Goal: Task Accomplishment & Management: Manage account settings

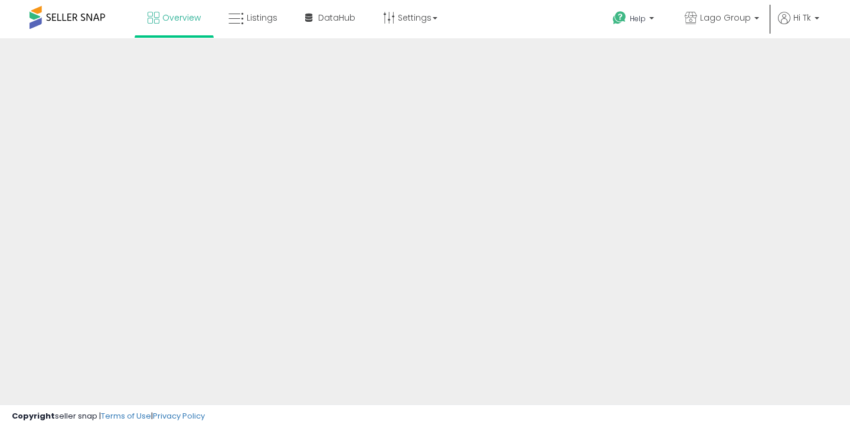
click at [260, 25] on link "Listings" at bounding box center [252, 17] width 67 height 35
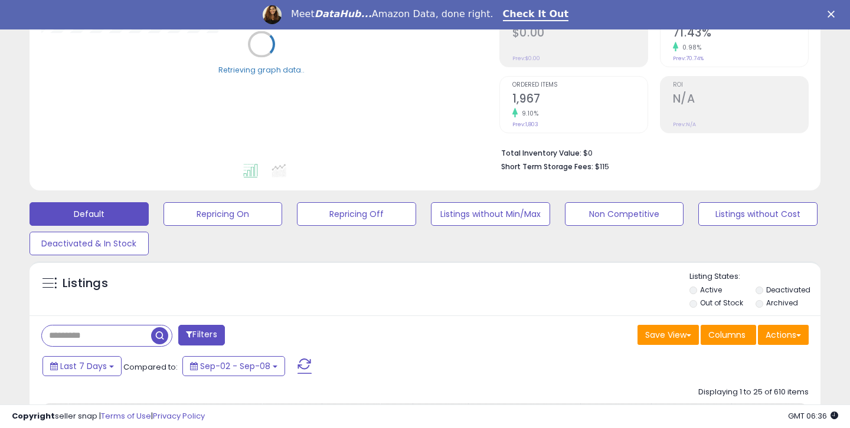
scroll to position [244, 0]
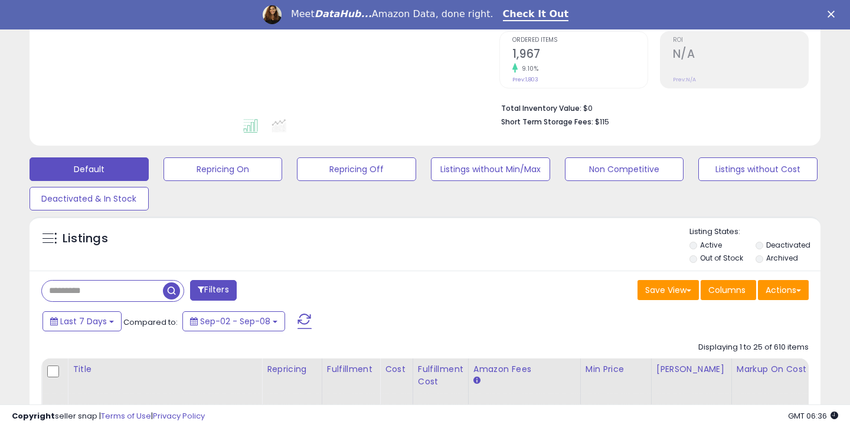
click at [67, 289] on input "text" at bounding box center [102, 291] width 121 height 21
type input "******"
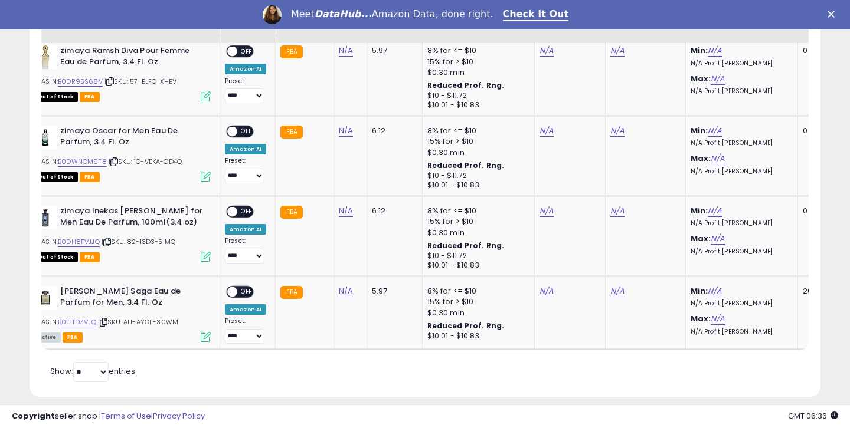
scroll to position [859, 0]
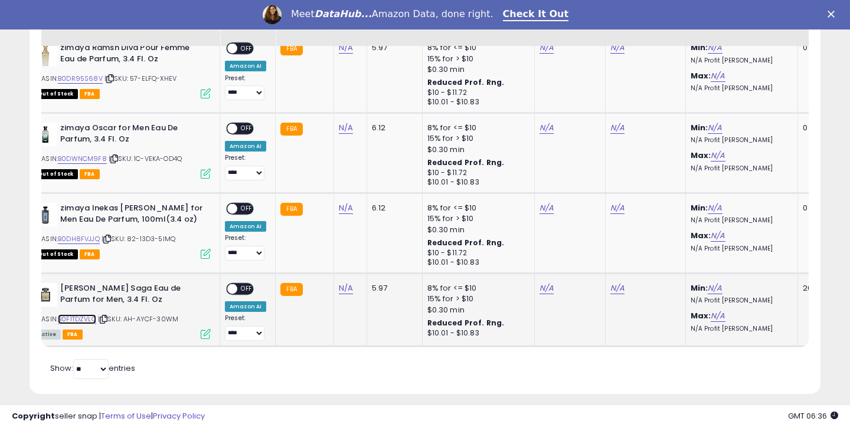
click at [87, 317] on link "B0F1TDZVLQ" at bounding box center [77, 319] width 38 height 10
click at [545, 289] on link "N/A" at bounding box center [546, 289] width 14 height 12
type input "*****"
click button "submit" at bounding box center [579, 259] width 20 height 18
click at [615, 291] on link "N/A" at bounding box center [617, 289] width 14 height 12
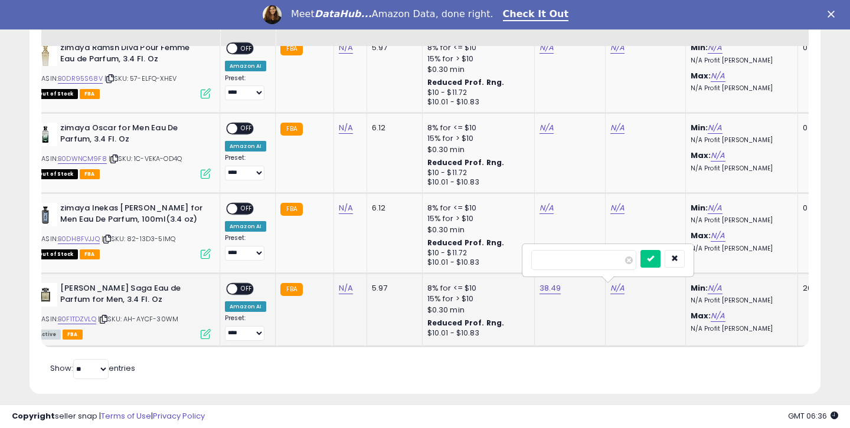
type input "*****"
click button "submit" at bounding box center [650, 259] width 20 height 18
click at [248, 284] on span "OFF" at bounding box center [246, 289] width 19 height 10
click at [242, 343] on td "**********" at bounding box center [247, 310] width 55 height 73
click at [242, 337] on select "**********" at bounding box center [245, 333] width 40 height 15
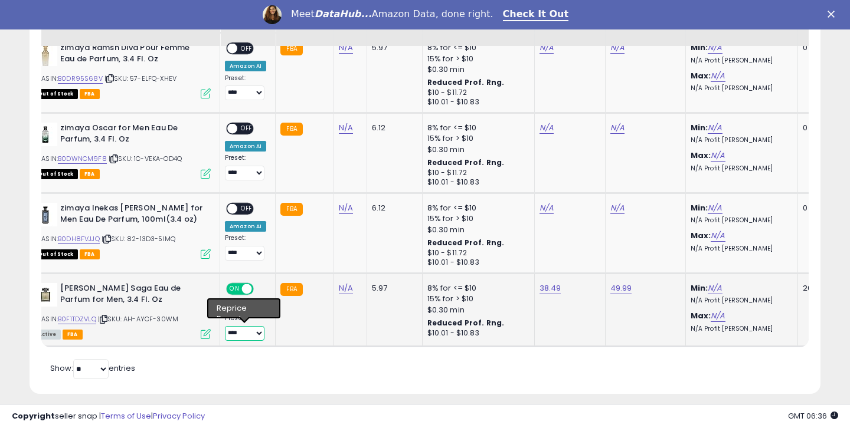
select select "**********"
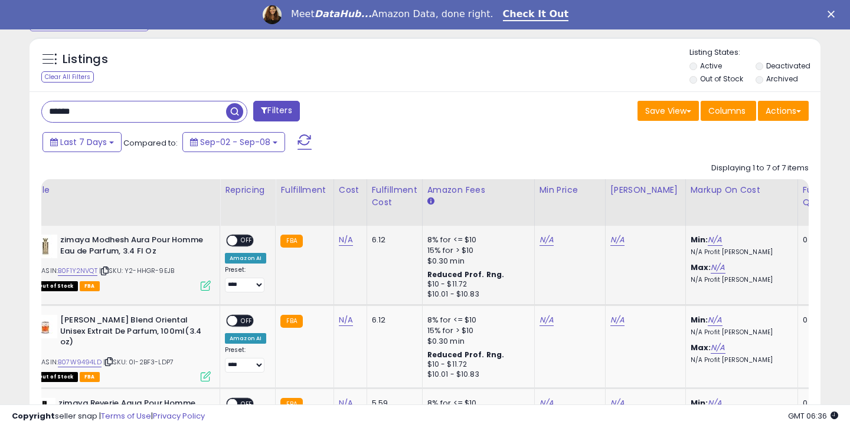
scroll to position [394, 0]
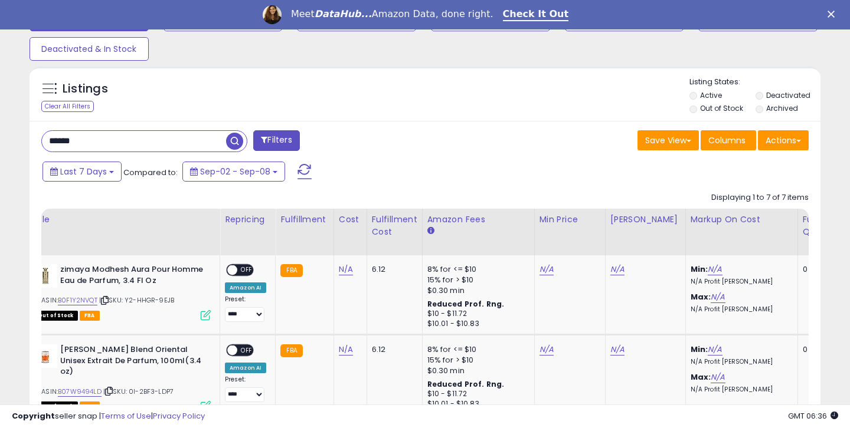
click at [120, 136] on input "******" at bounding box center [134, 141] width 184 height 21
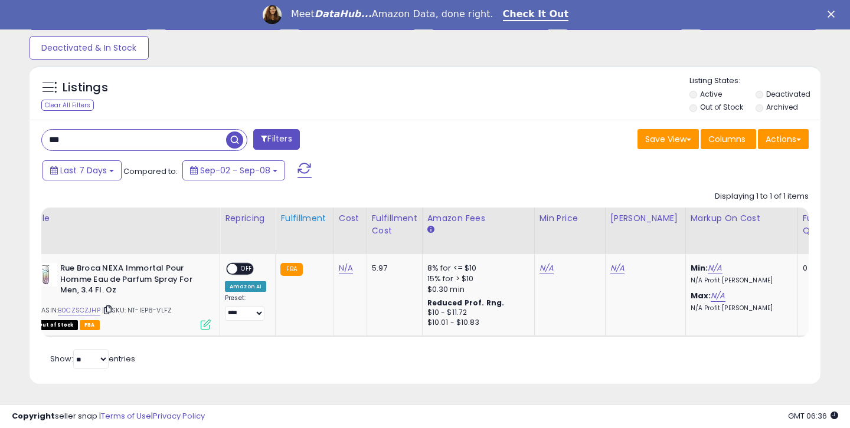
scroll to position [242, 457]
click at [159, 130] on input "***" at bounding box center [134, 140] width 184 height 21
click at [156, 140] on input "***" at bounding box center [134, 140] width 184 height 21
type input "*"
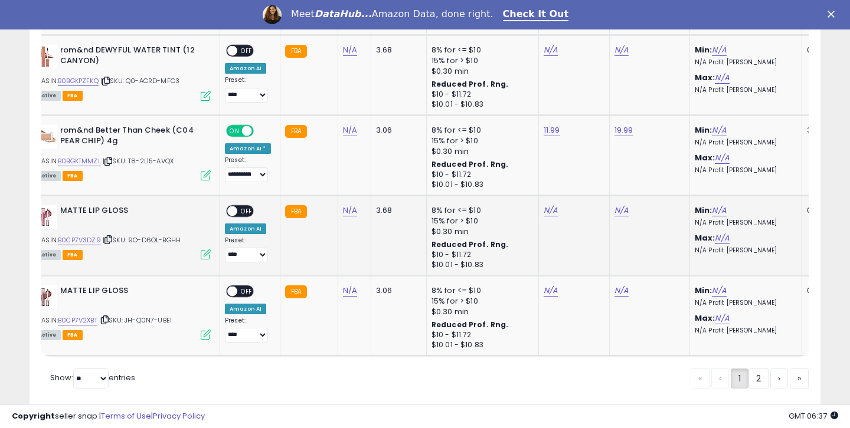
scroll to position [2531, 0]
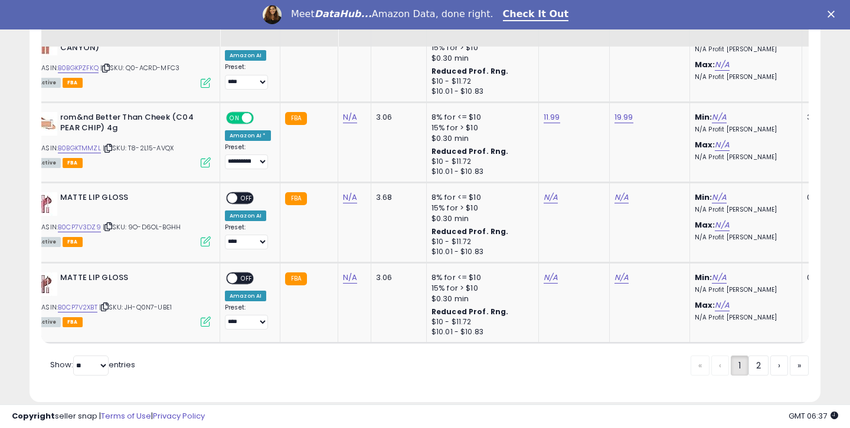
click at [754, 356] on link "2" at bounding box center [758, 366] width 20 height 20
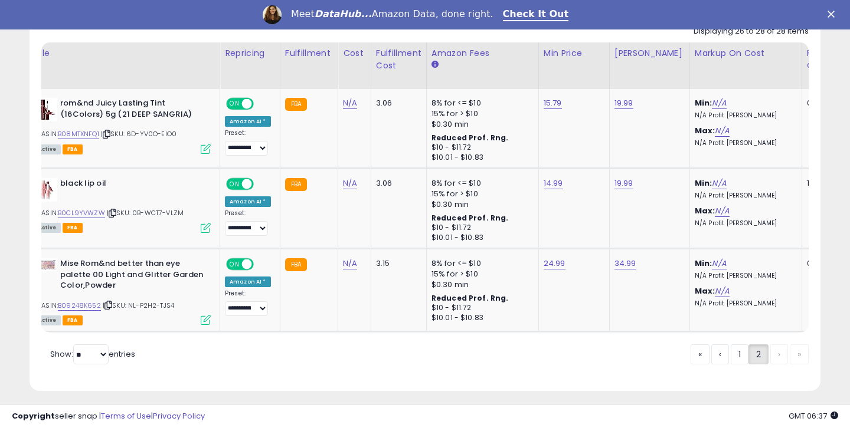
scroll to position [556, 0]
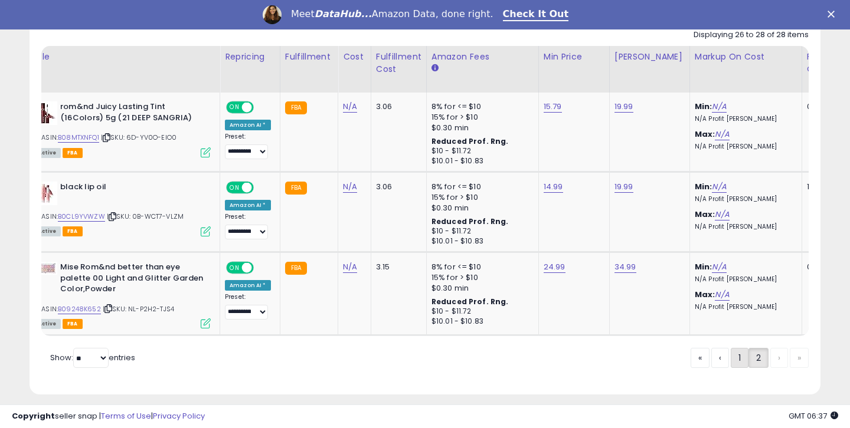
click at [733, 355] on link "1" at bounding box center [739, 358] width 18 height 20
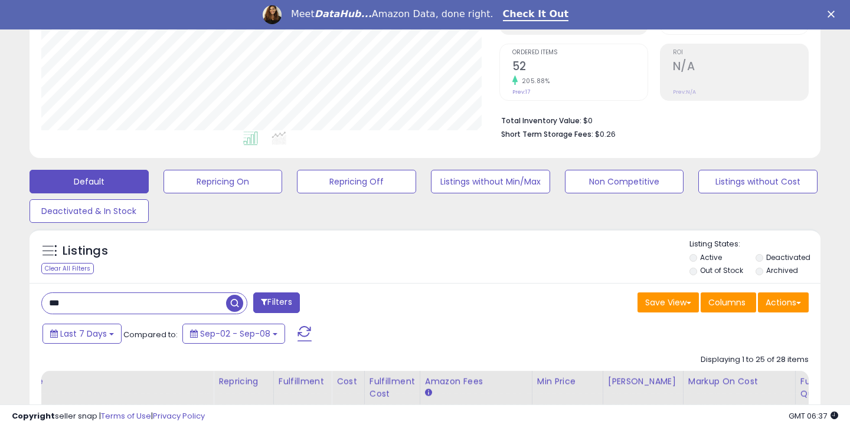
scroll to position [251, 0]
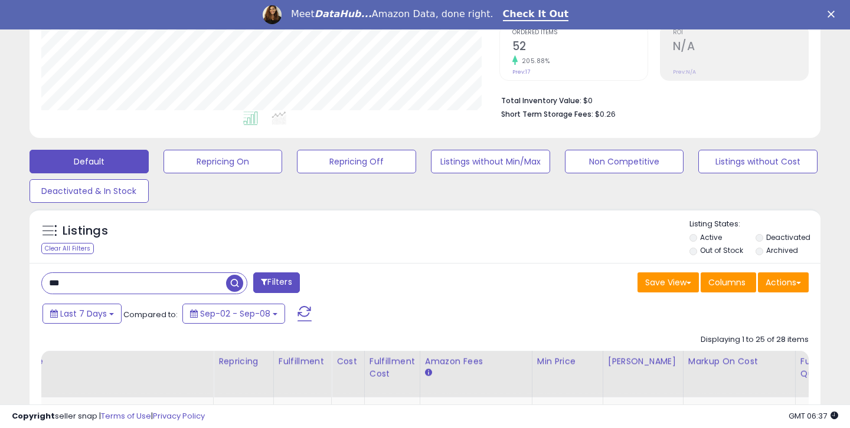
click at [96, 283] on input "***" at bounding box center [134, 283] width 184 height 21
click at [114, 277] on input "**" at bounding box center [134, 283] width 184 height 21
type input "*****"
click at [238, 278] on span "button" at bounding box center [234, 283] width 17 height 17
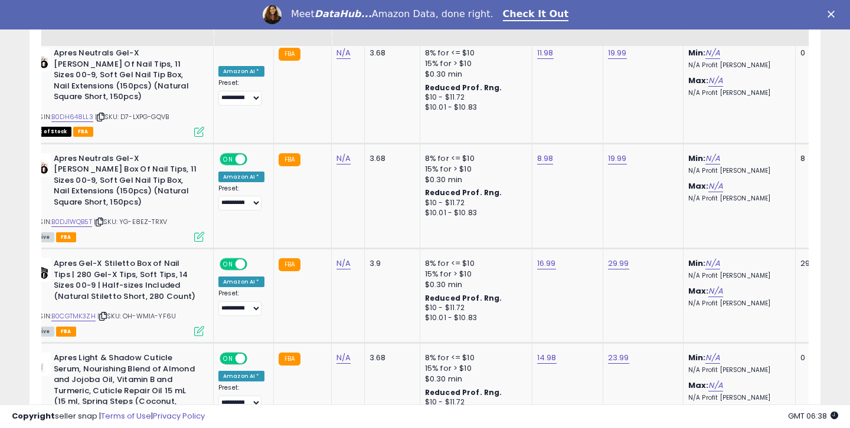
scroll to position [2520, 0]
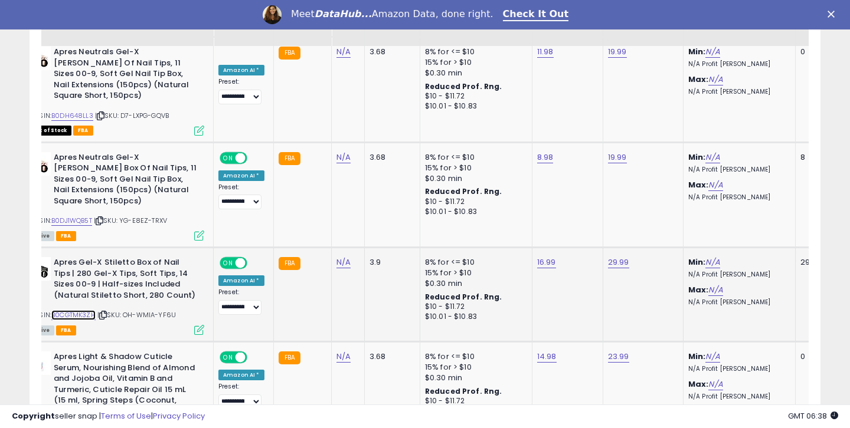
click at [81, 310] on link "B0CGTMK3ZH" at bounding box center [73, 315] width 44 height 10
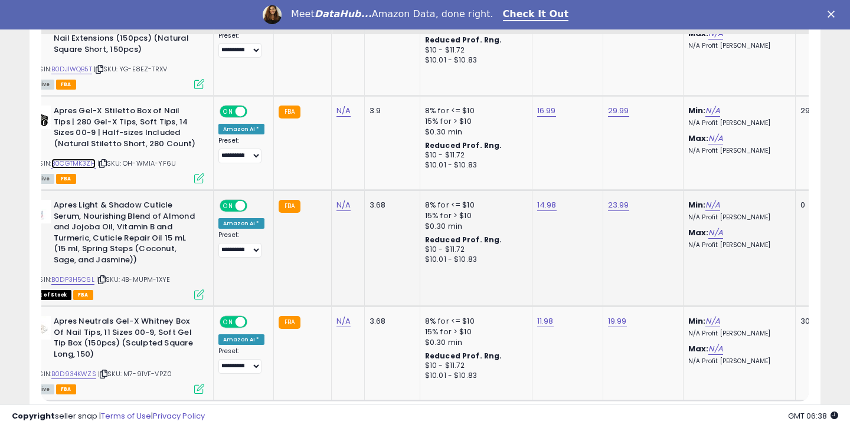
scroll to position [2675, 0]
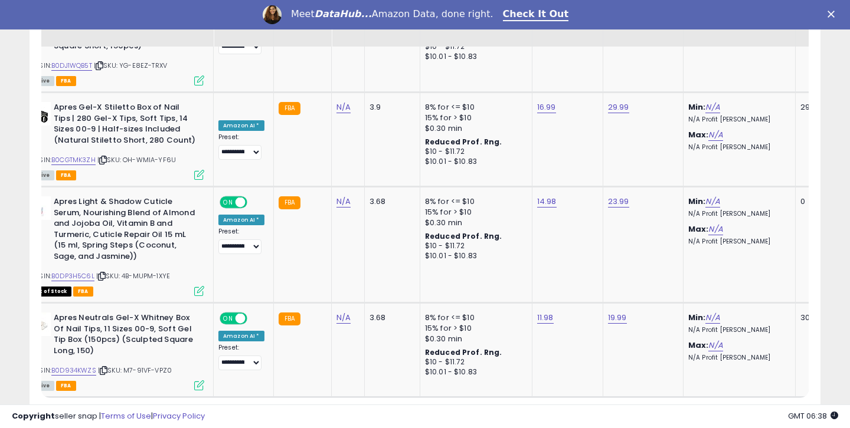
click at [692, 410] on link "2" at bounding box center [697, 420] width 20 height 20
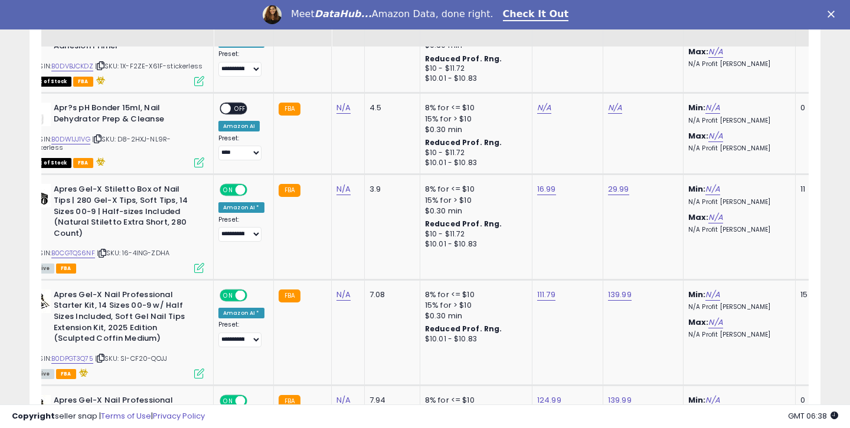
scroll to position [2390, 0]
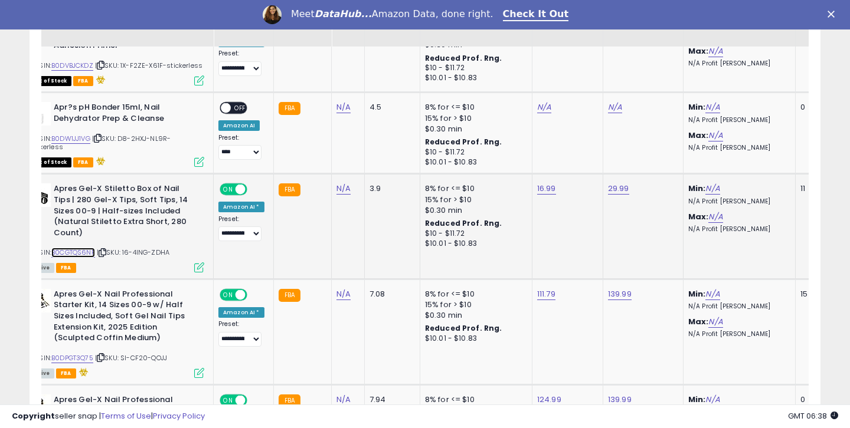
click at [61, 248] on link "B0CGTQS6NF" at bounding box center [73, 253] width 44 height 10
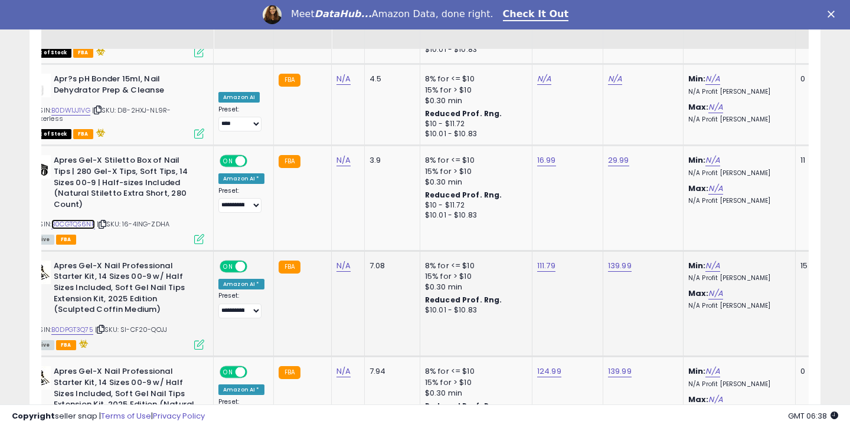
scroll to position [2425, 0]
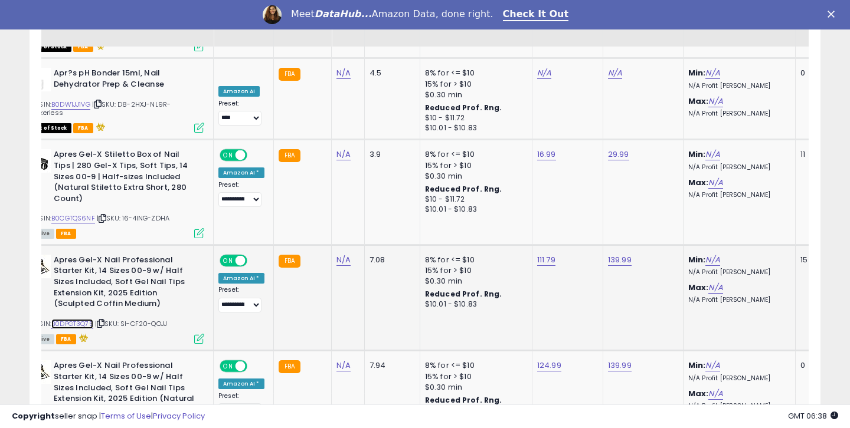
click at [71, 319] on link "B0DPGT3Q75" at bounding box center [72, 324] width 42 height 10
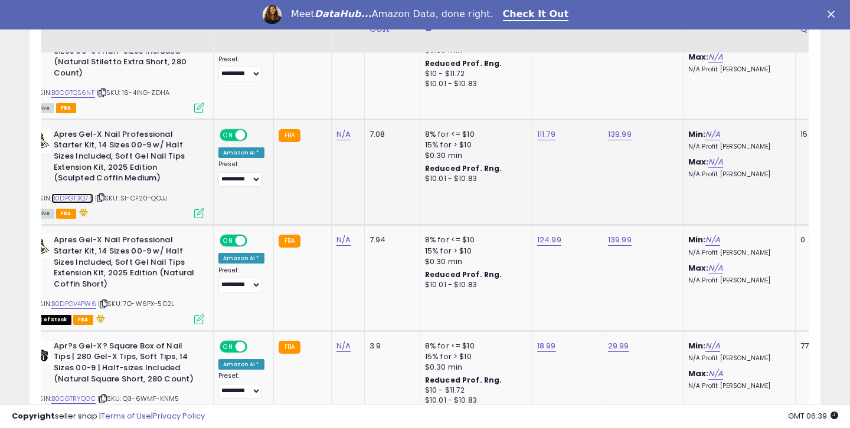
scroll to position [2567, 0]
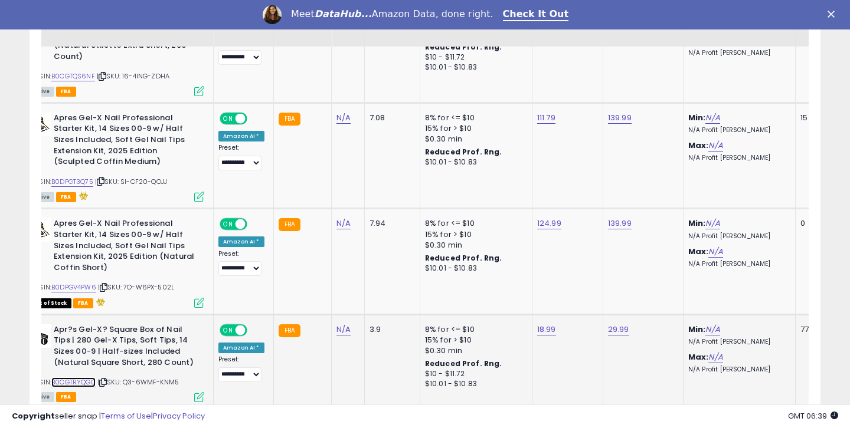
click at [92, 378] on link "B0CGTRYQGC" at bounding box center [73, 383] width 44 height 10
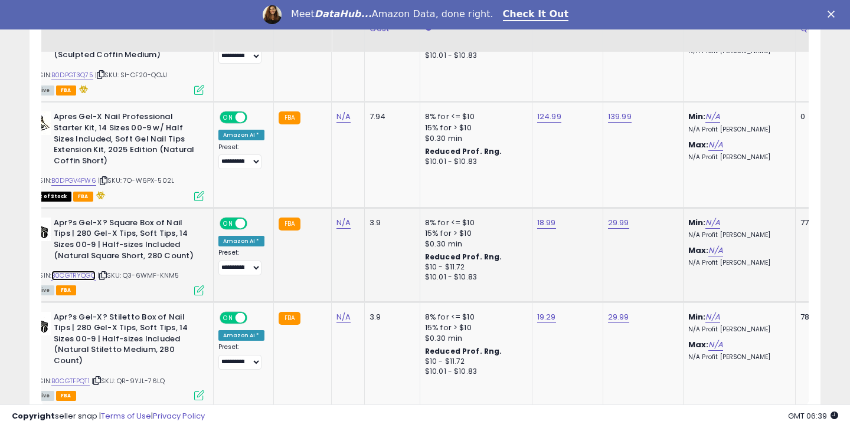
scroll to position [2688, 0]
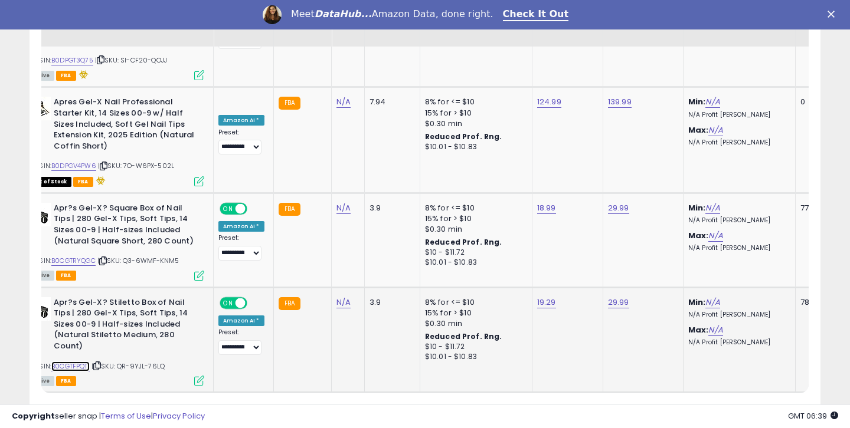
click at [89, 362] on link "B0CGTFPQT1" at bounding box center [70, 367] width 38 height 10
click at [717, 405] on link "3" at bounding box center [717, 415] width 20 height 20
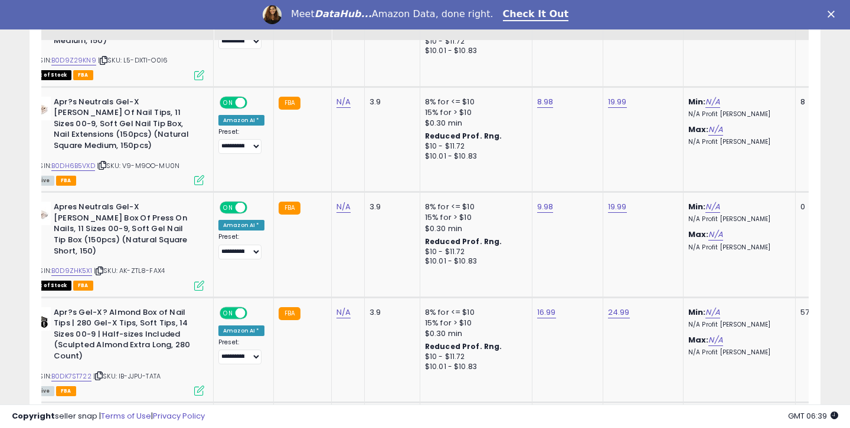
scroll to position [1927, 0]
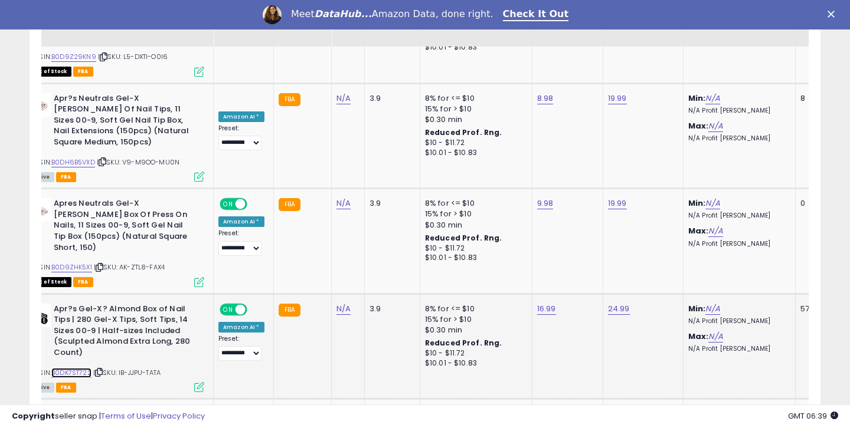
click at [88, 368] on link "B0DK7ST722" at bounding box center [71, 373] width 40 height 10
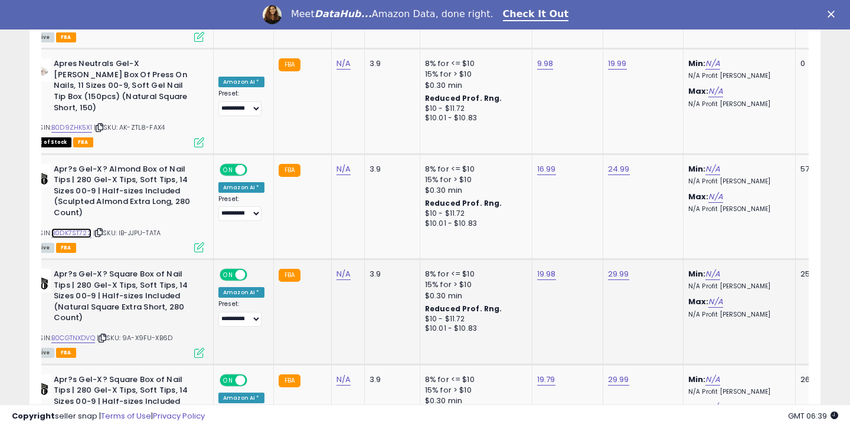
scroll to position [2069, 0]
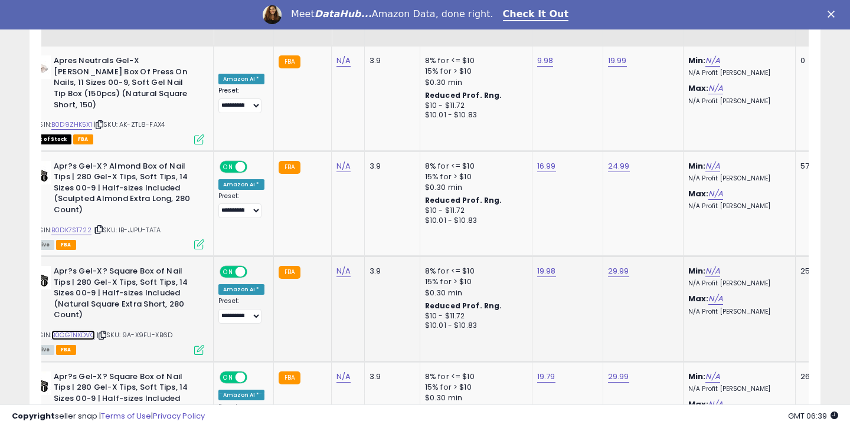
click at [94, 330] on link "B0CGTNXDVQ" at bounding box center [73, 335] width 44 height 10
click at [542, 266] on link "19.98" at bounding box center [546, 272] width 19 height 12
drag, startPoint x: 480, startPoint y: 169, endPoint x: 517, endPoint y: 165, distance: 36.8
click at [503, 171] on input "*****" at bounding box center [512, 167] width 105 height 20
type input "*****"
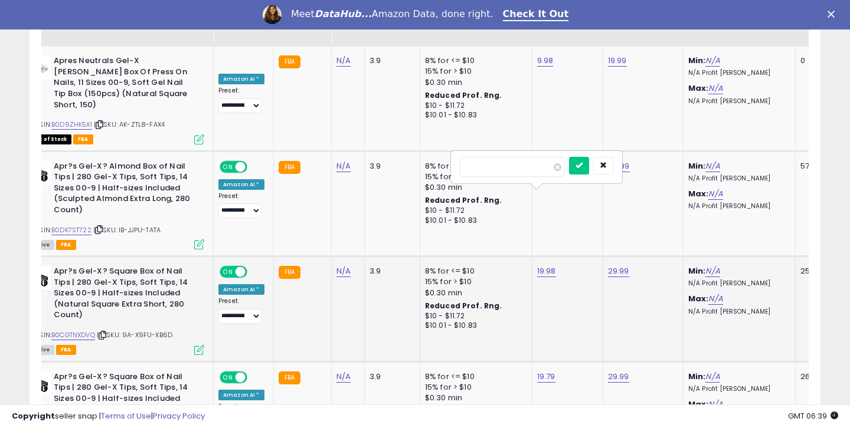
click button "submit" at bounding box center [579, 166] width 20 height 18
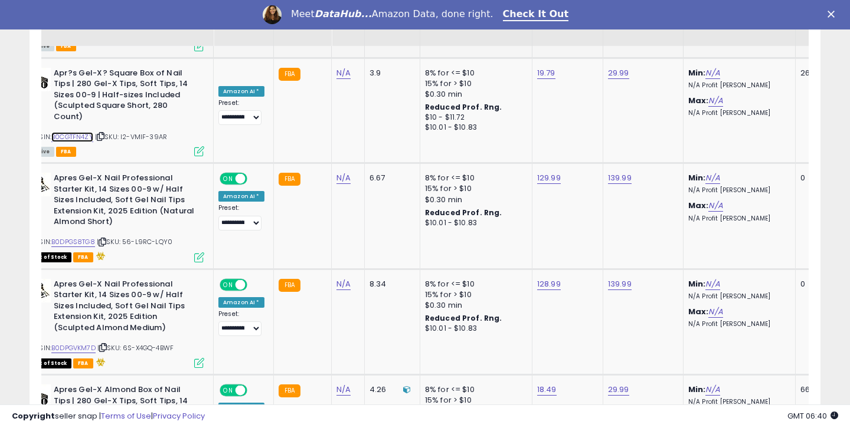
scroll to position [2382, 0]
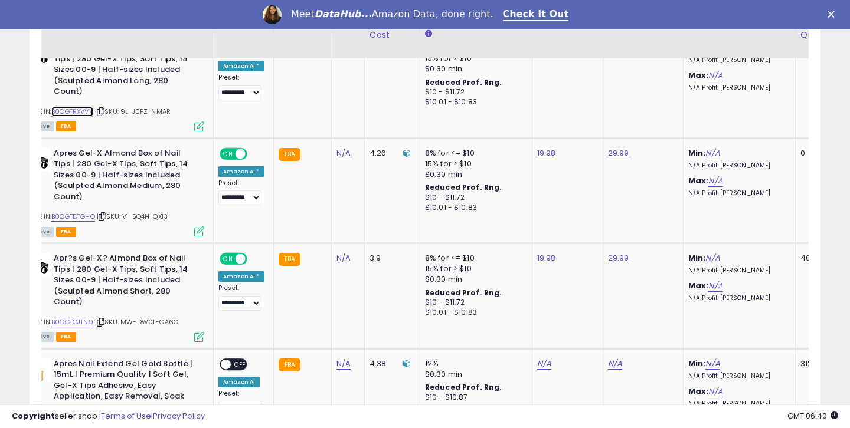
scroll to position [2748, 0]
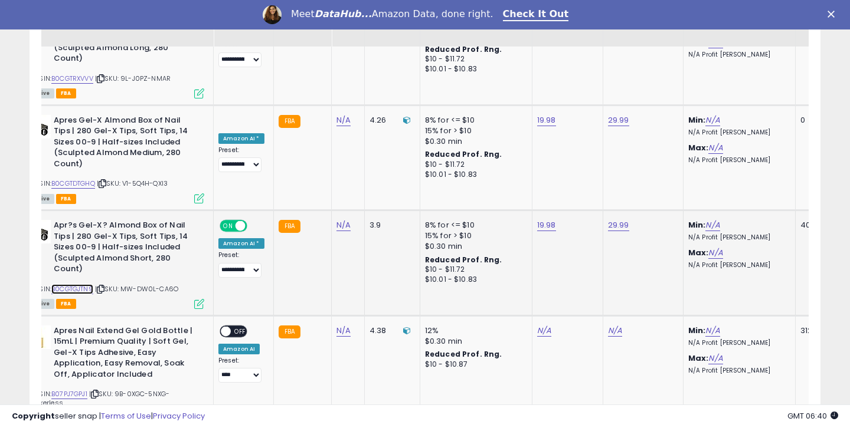
click at [83, 284] on link "B0CGTGJTN9" at bounding box center [72, 289] width 42 height 10
click at [550, 219] on link "19.98" at bounding box center [546, 225] width 19 height 12
drag, startPoint x: 484, startPoint y: 99, endPoint x: 517, endPoint y: 97, distance: 32.5
click at [510, 97] on input "*****" at bounding box center [512, 100] width 105 height 20
type input "*****"
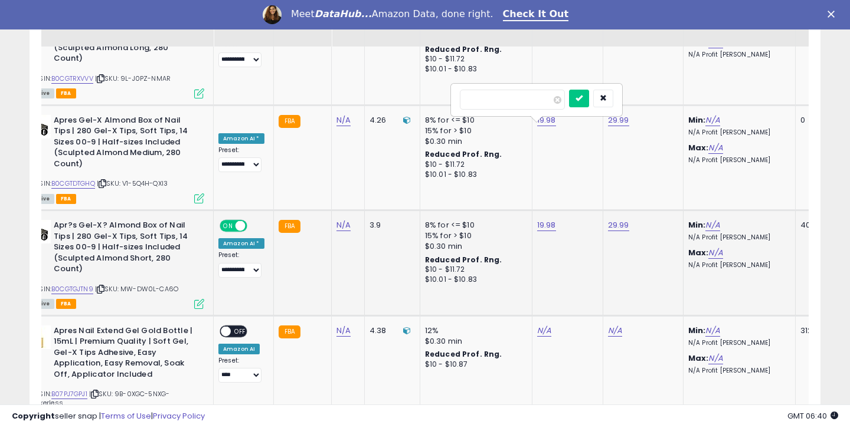
click button "submit" at bounding box center [579, 99] width 20 height 18
click at [78, 389] on link "B07PJ7GPJ1" at bounding box center [69, 394] width 36 height 10
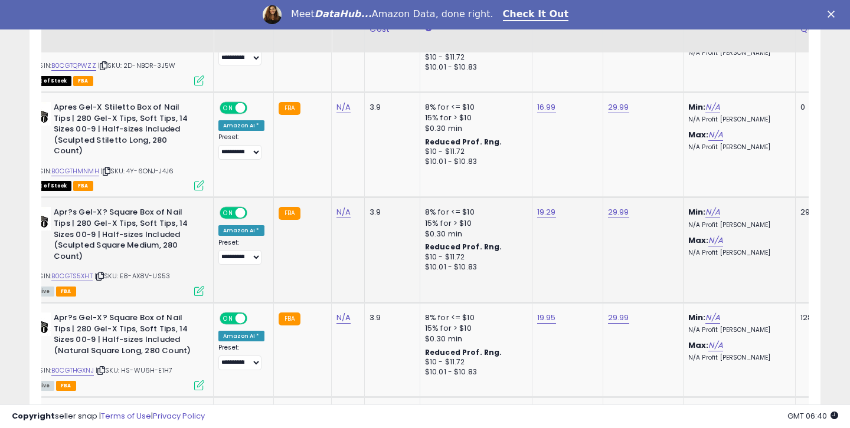
scroll to position [2240, 0]
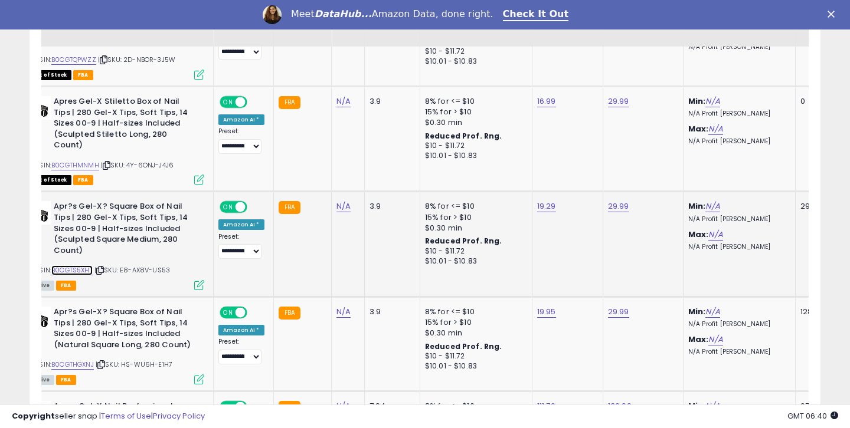
click at [70, 266] on link "B0CGTS5XHT" at bounding box center [71, 271] width 41 height 10
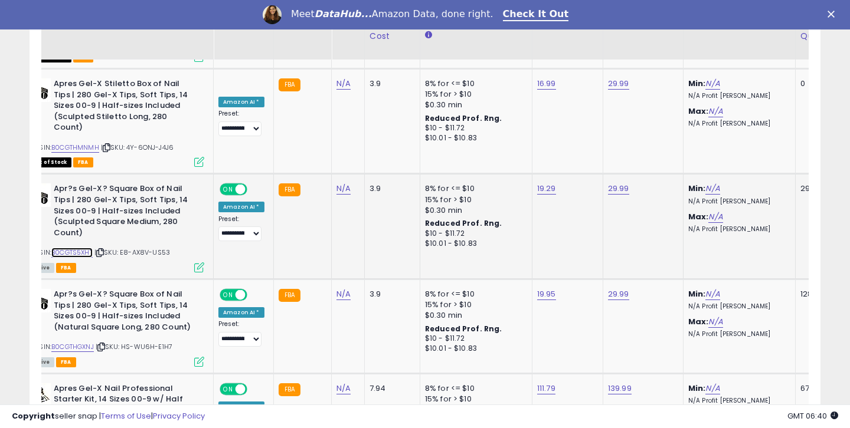
scroll to position [2272, 0]
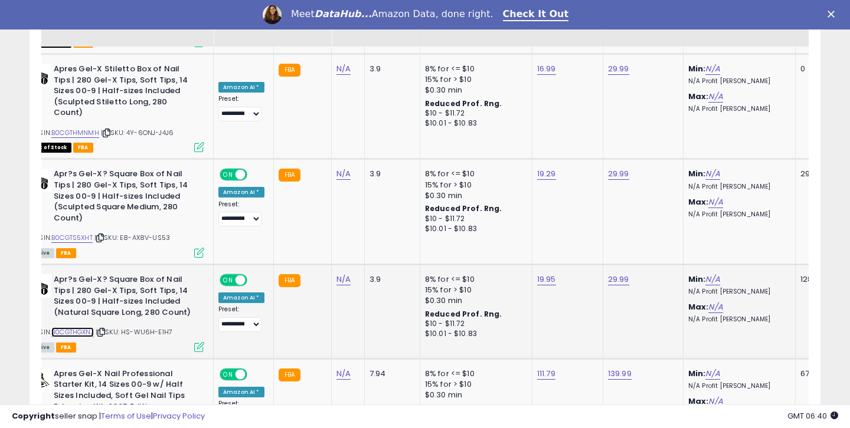
click at [84, 327] on link "B0CGTHGXNJ" at bounding box center [72, 332] width 42 height 10
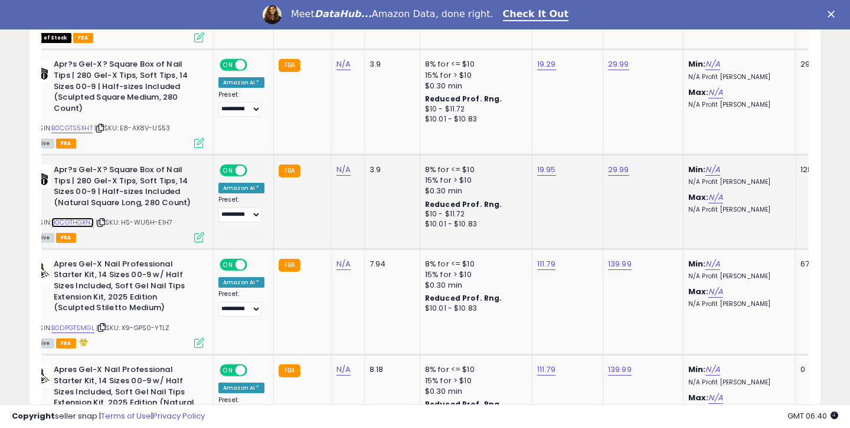
scroll to position [2442, 0]
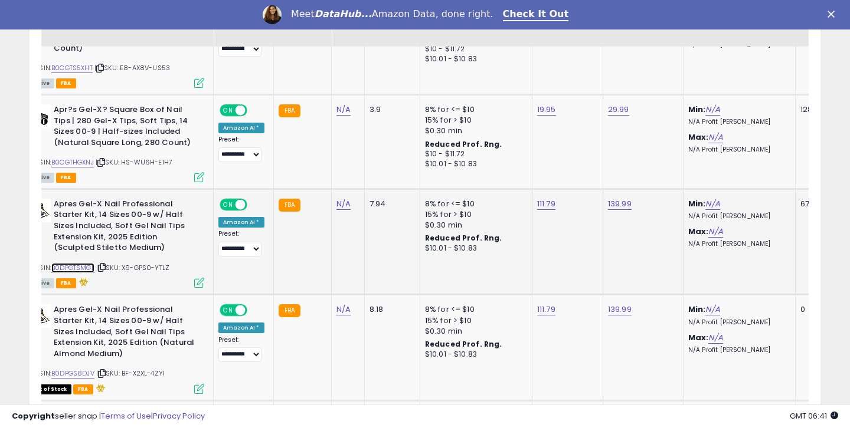
click at [74, 263] on link "B0DPGTSMGL" at bounding box center [72, 268] width 43 height 10
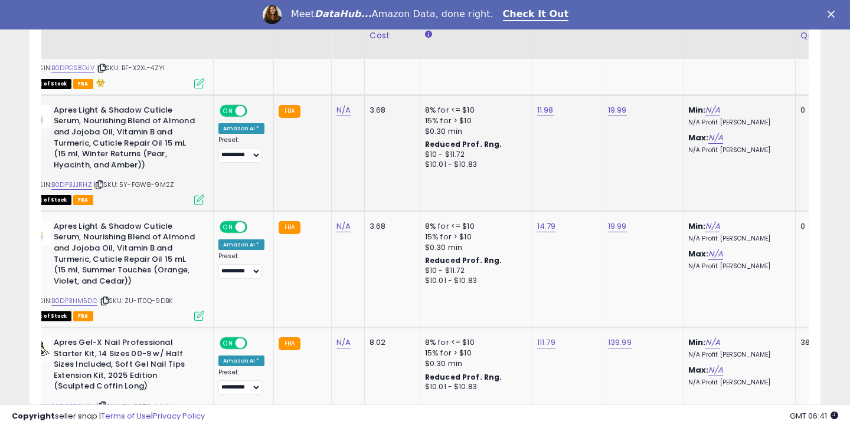
scroll to position [2816, 0]
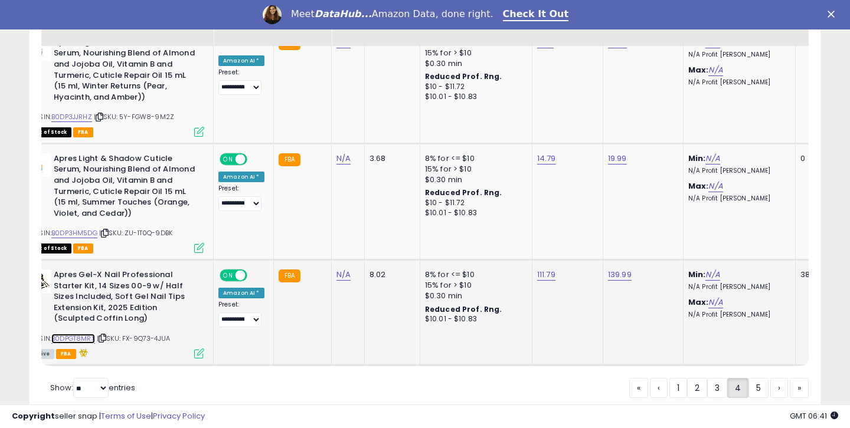
click at [79, 334] on link "B0DPGT8MRX" at bounding box center [73, 339] width 44 height 10
click at [755, 378] on link "5" at bounding box center [758, 388] width 20 height 20
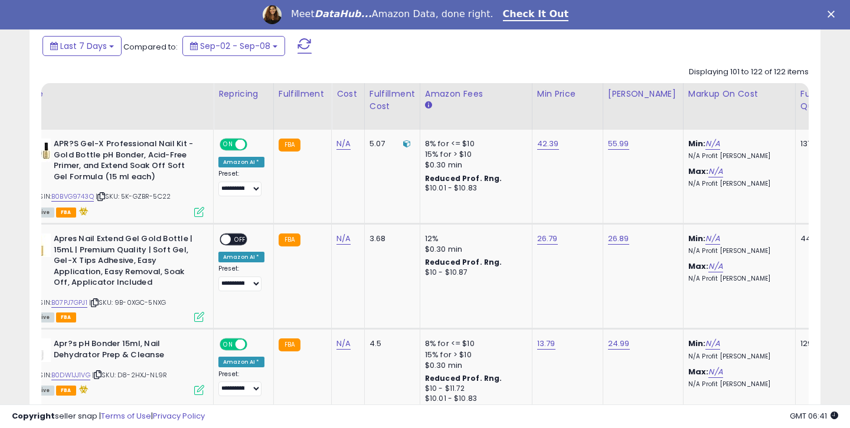
scroll to position [520, 0]
click at [91, 196] on link "B0BVG9743Q" at bounding box center [72, 196] width 42 height 10
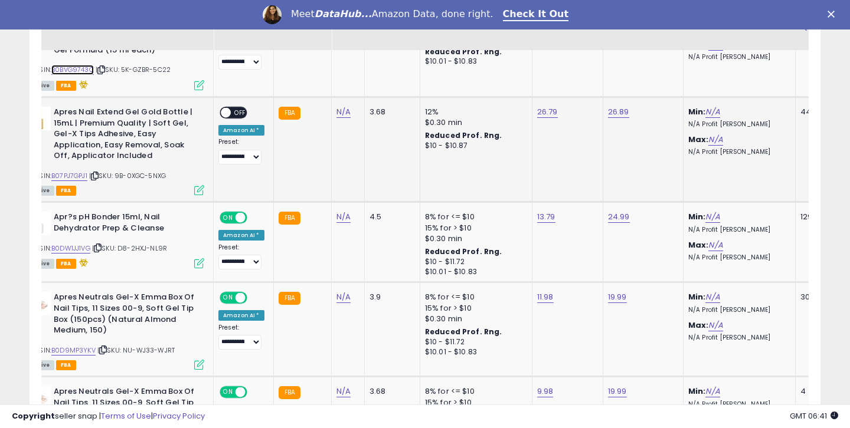
scroll to position [650, 0]
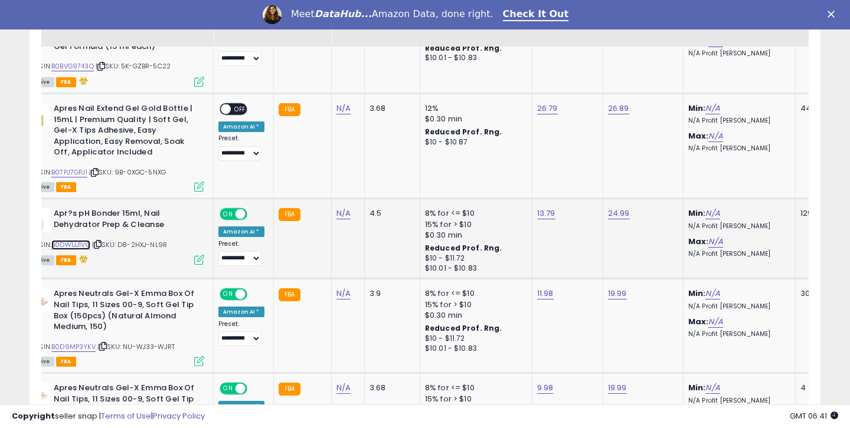
click at [61, 242] on link "B0DW1JJ1VG" at bounding box center [70, 245] width 39 height 10
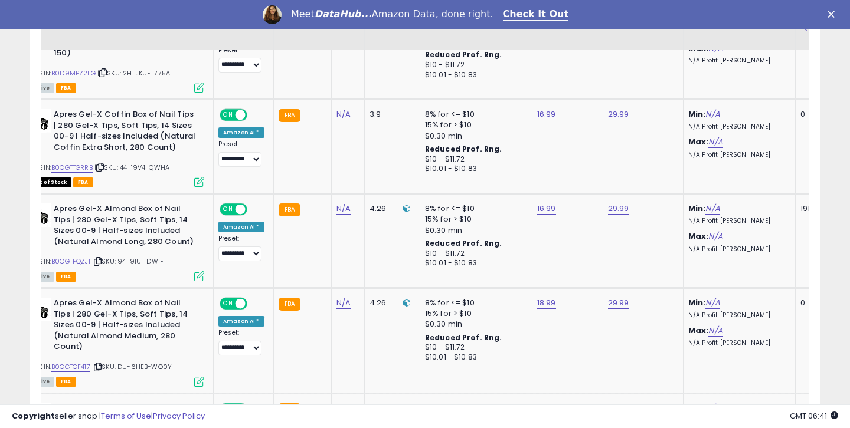
scroll to position [1036, 0]
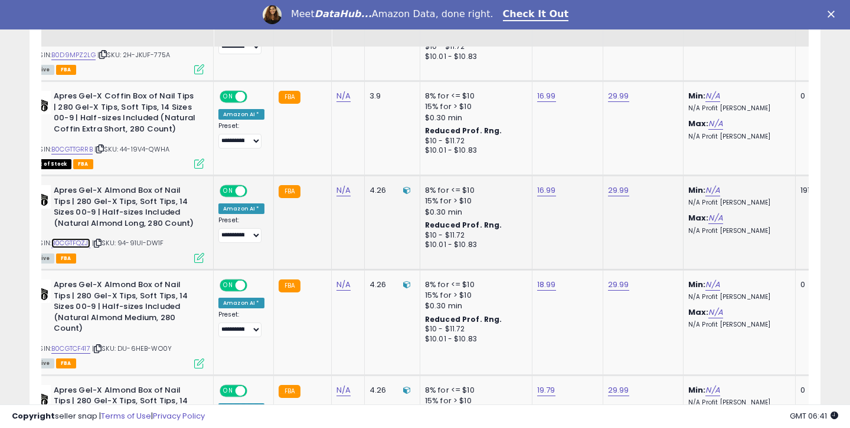
click at [86, 248] on link "B0CGTFQZJ1" at bounding box center [70, 243] width 39 height 10
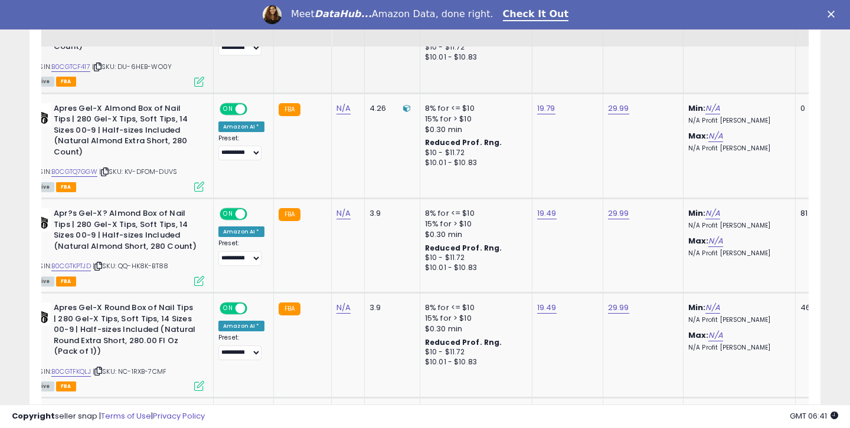
scroll to position [1319, 0]
click at [83, 261] on link "B0CGTKPTJD" at bounding box center [71, 266] width 40 height 10
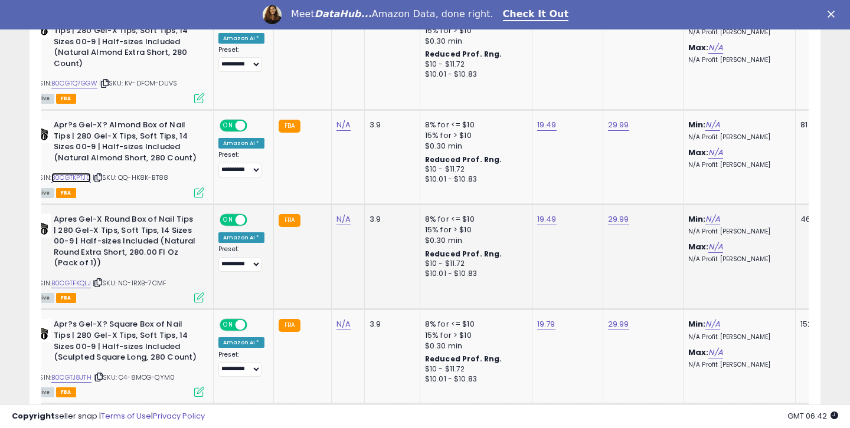
scroll to position [1429, 0]
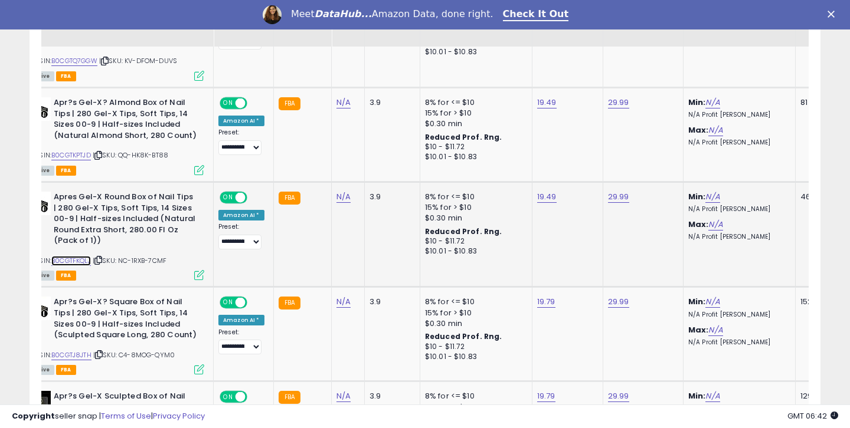
click at [75, 256] on link "B0CGTFKQLJ" at bounding box center [71, 261] width 40 height 10
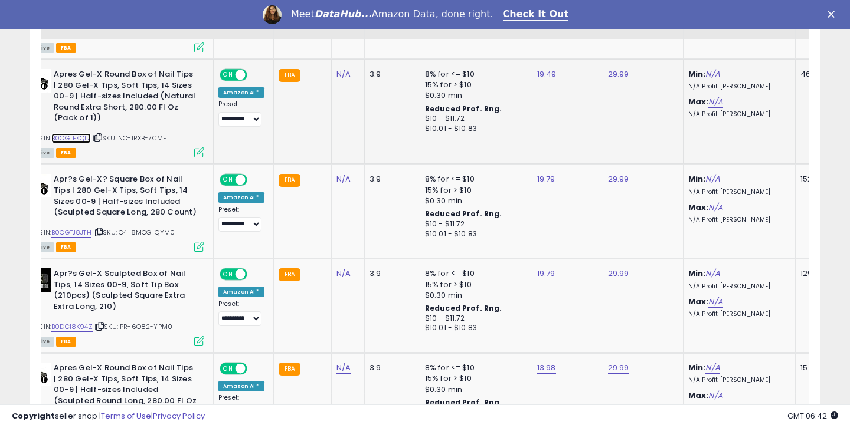
scroll to position [1556, 0]
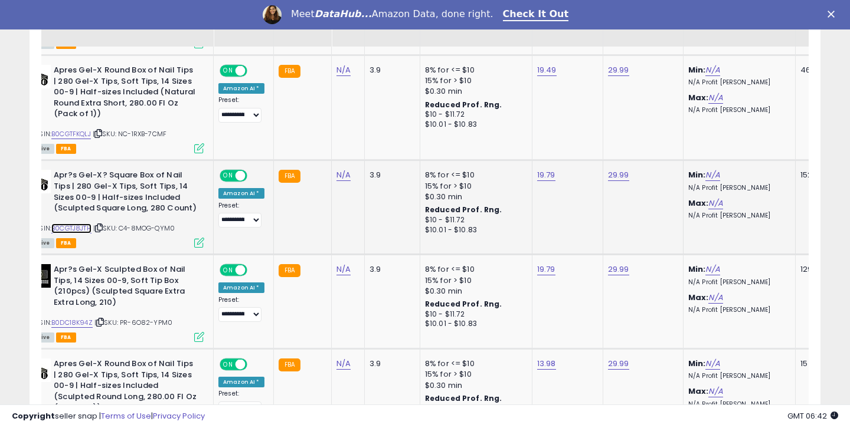
click at [72, 224] on link "B0CGTJ8JTH" at bounding box center [71, 229] width 40 height 10
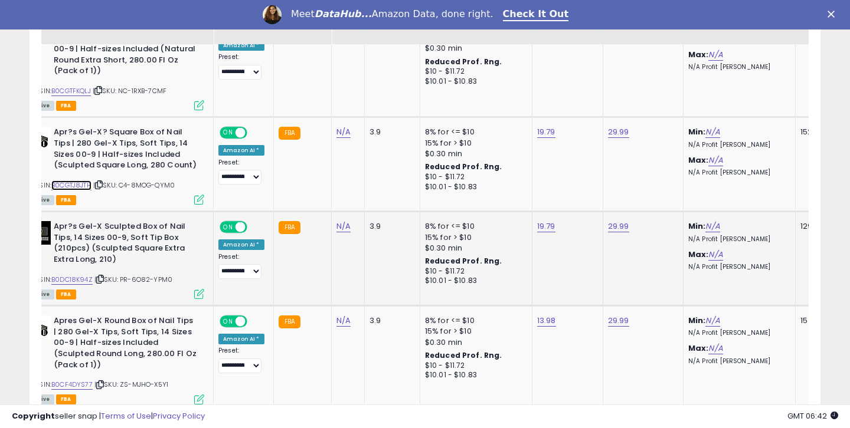
scroll to position [1606, 0]
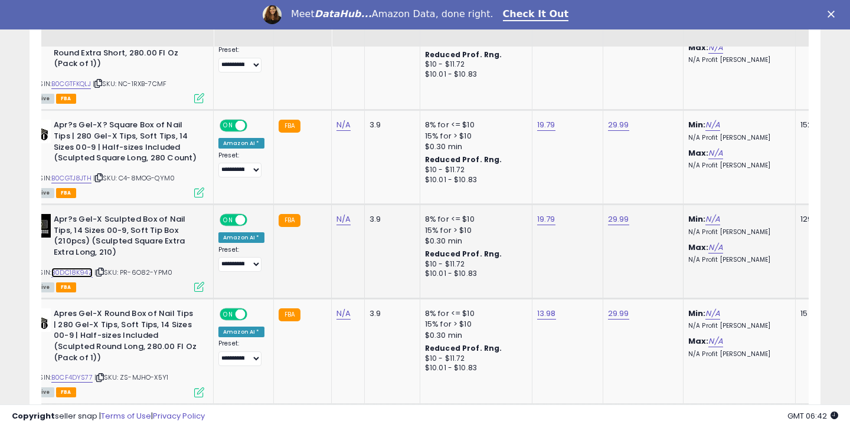
click at [71, 268] on link "B0DC18K94Z" at bounding box center [71, 273] width 41 height 10
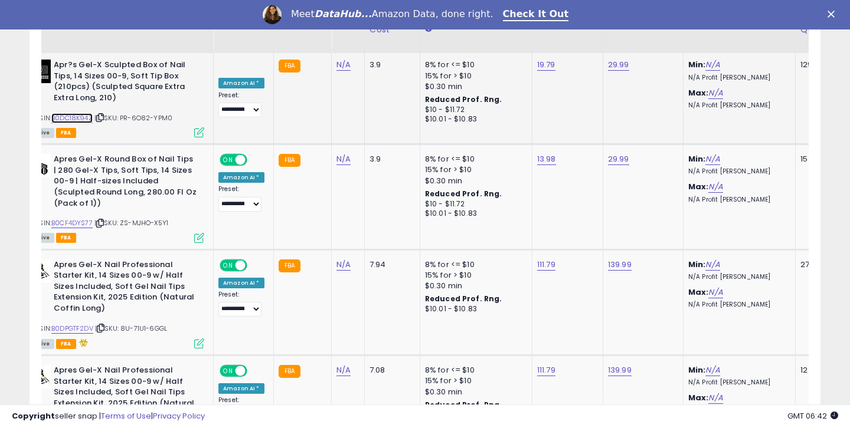
scroll to position [1774, 0]
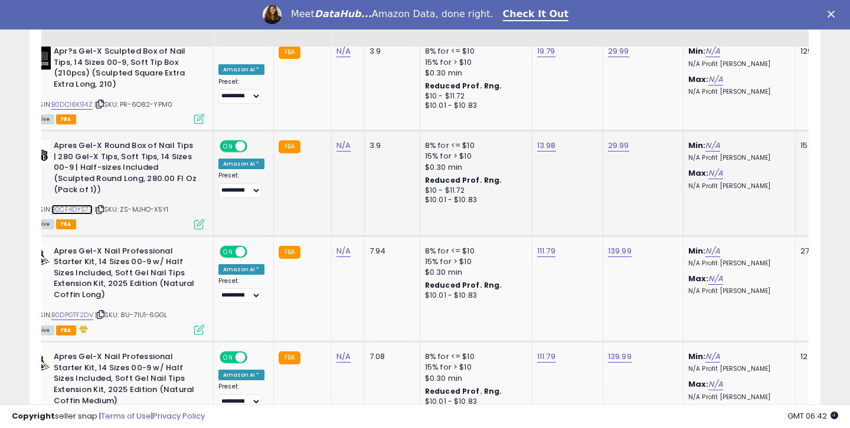
click at [79, 205] on link "B0CF4DYS77" at bounding box center [71, 210] width 41 height 10
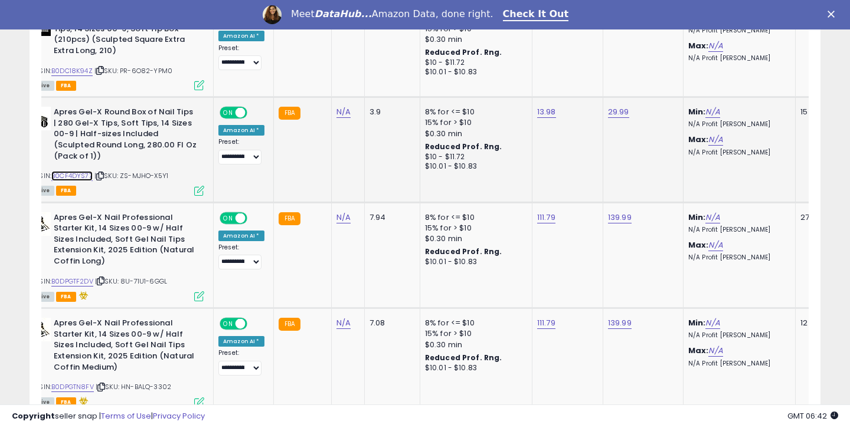
scroll to position [1821, 0]
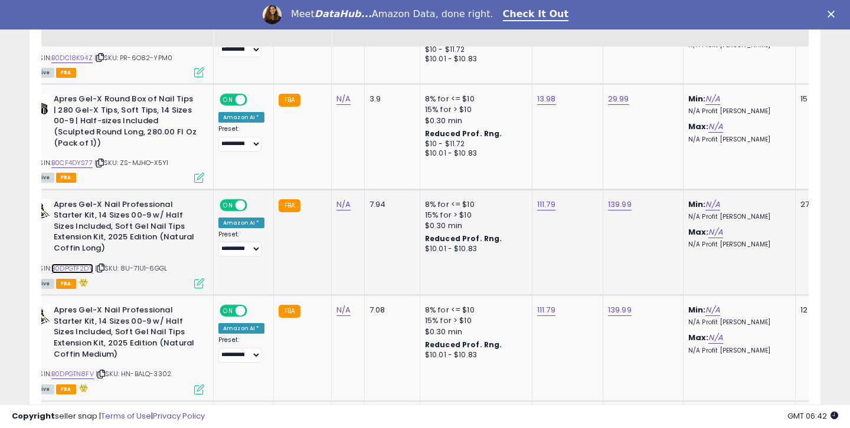
click at [85, 264] on link "B0DPGTF2DV" at bounding box center [72, 269] width 42 height 10
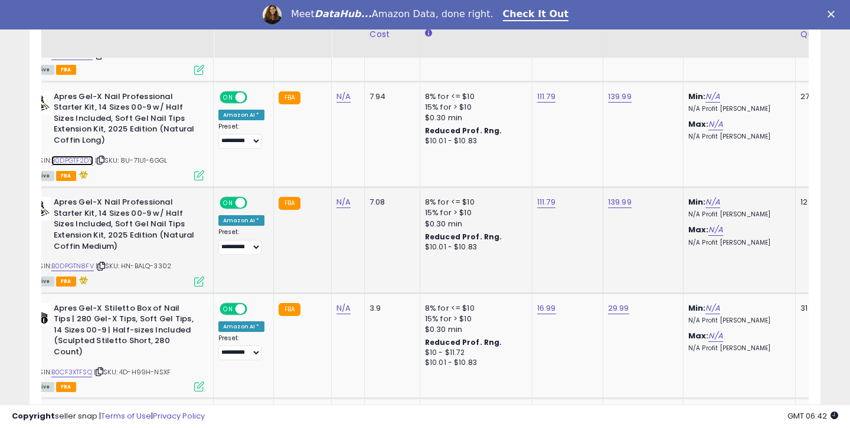
scroll to position [1940, 0]
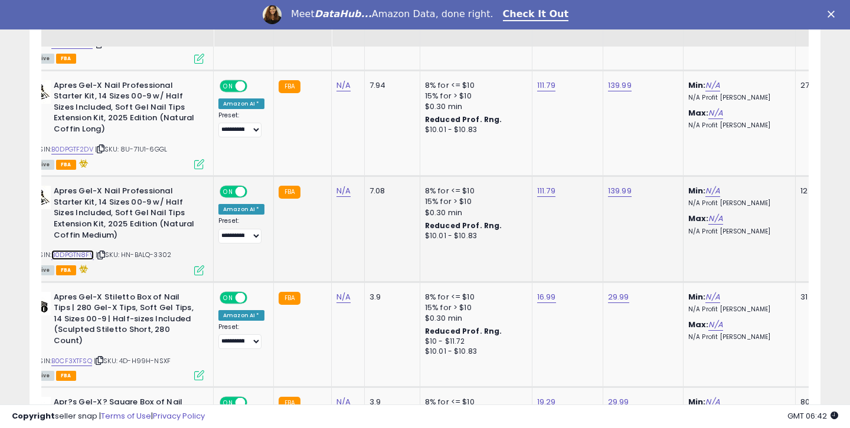
click at [91, 250] on link "B0DPGTN8FV" at bounding box center [72, 255] width 42 height 10
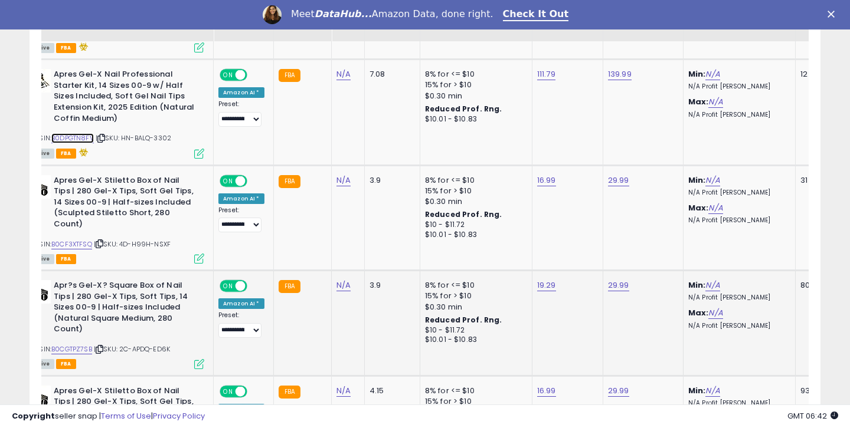
scroll to position [2062, 0]
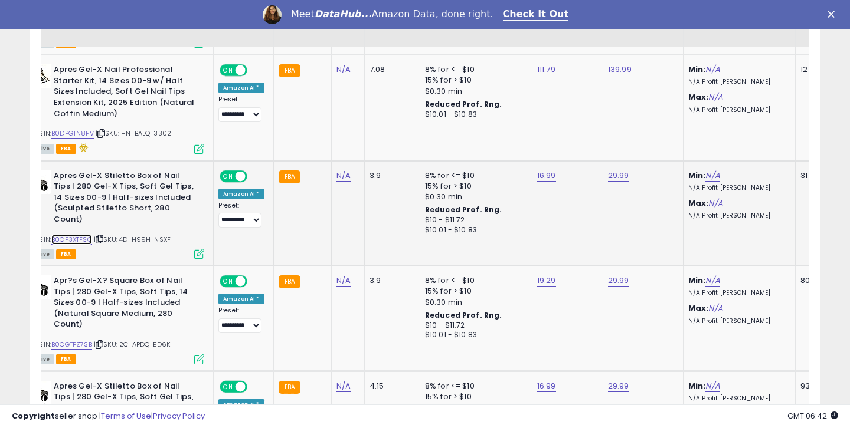
click at [83, 235] on link "B0CF3XTFSQ" at bounding box center [71, 240] width 41 height 10
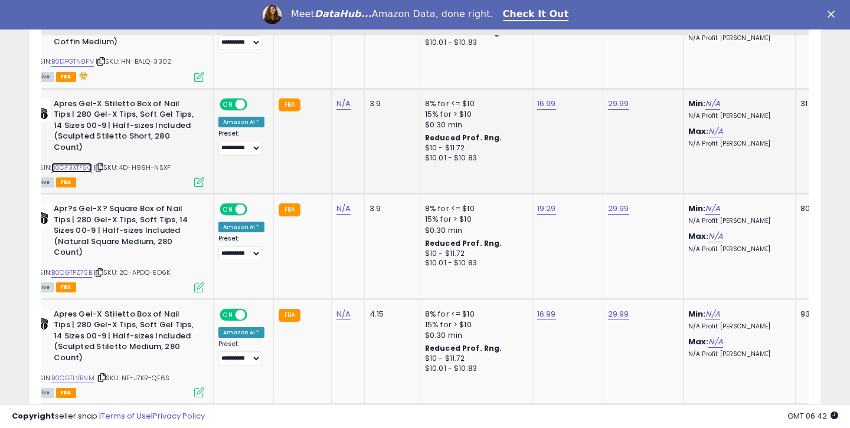
scroll to position [2140, 0]
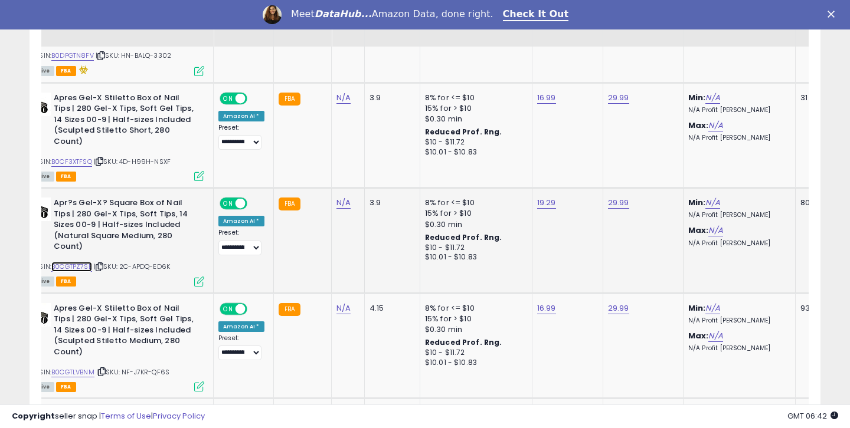
click at [86, 262] on link "B0CGTPZ7SB" at bounding box center [71, 267] width 41 height 10
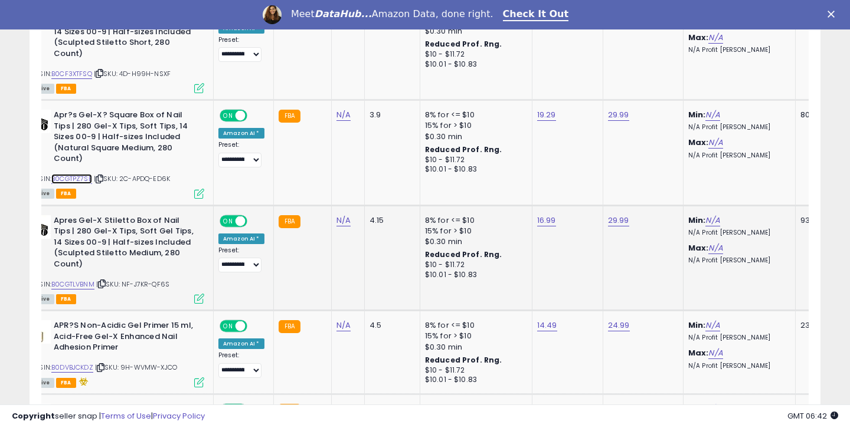
scroll to position [2261, 0]
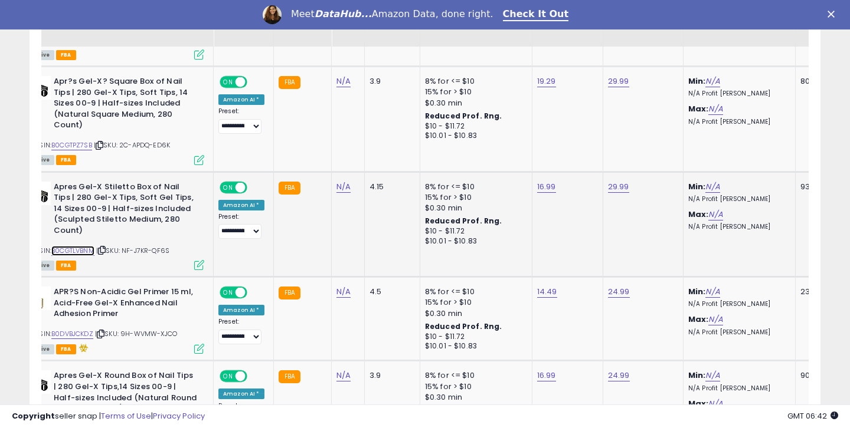
click at [88, 246] on link "B0CGTLVBNM" at bounding box center [72, 251] width 43 height 10
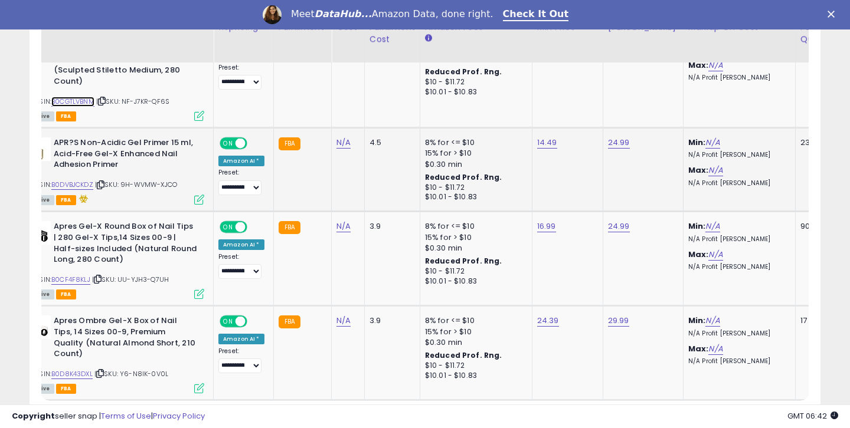
scroll to position [2396, 0]
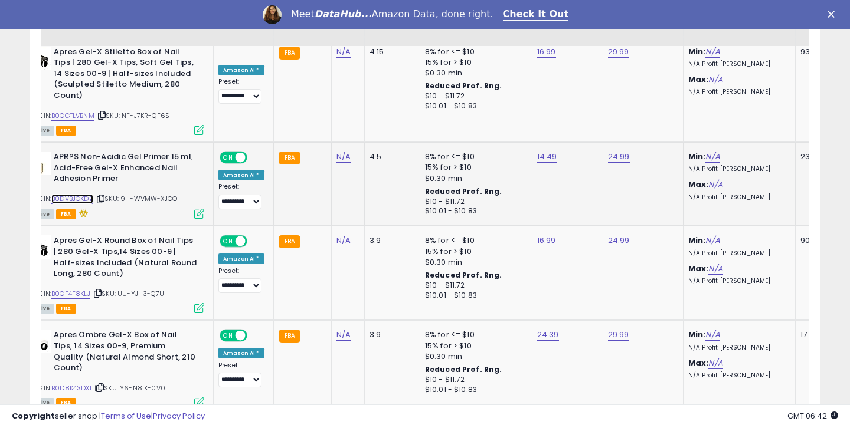
click at [85, 194] on link "B0DVBJCKDZ" at bounding box center [72, 199] width 42 height 10
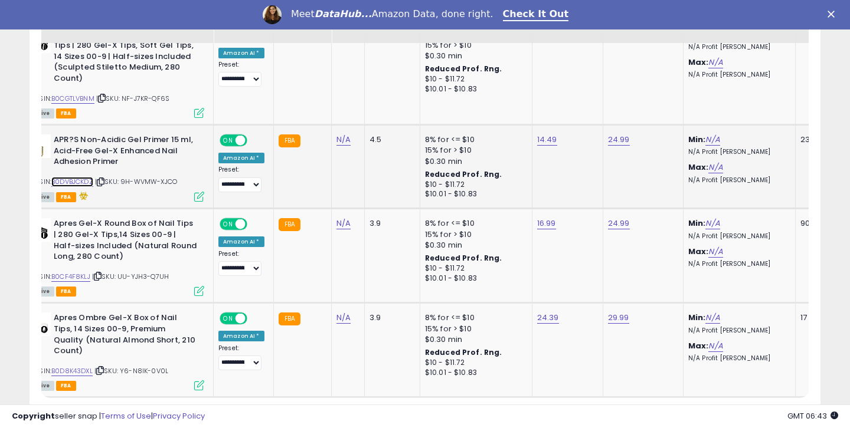
scroll to position [2420, 0]
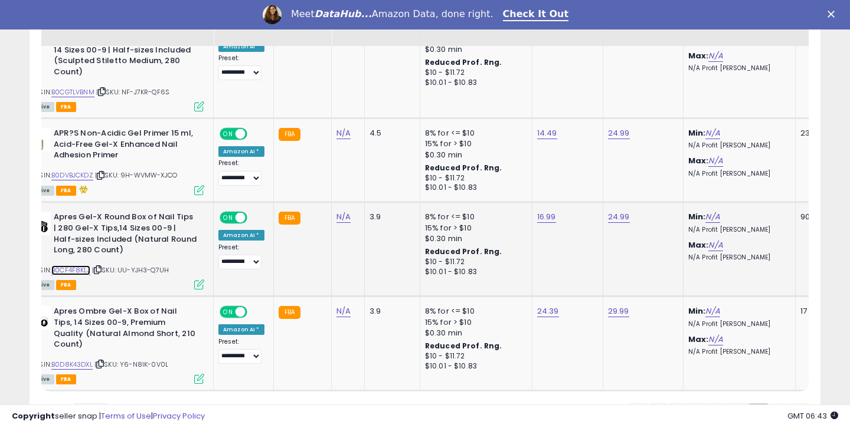
click at [78, 266] on link "B0CF4F8KLJ" at bounding box center [70, 271] width 39 height 10
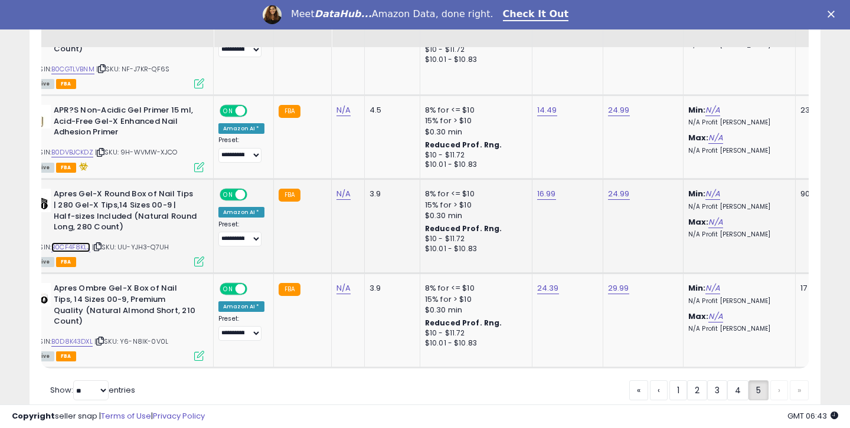
scroll to position [2444, 0]
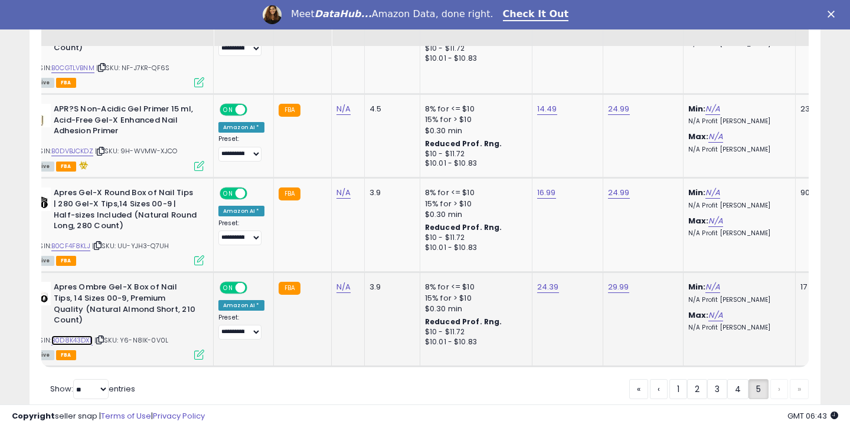
click at [81, 336] on link "B0D8K43DXL" at bounding box center [71, 341] width 41 height 10
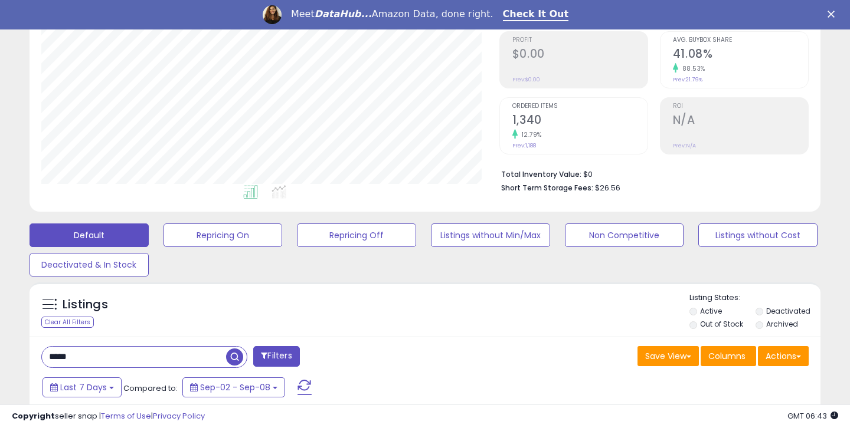
scroll to position [239, 0]
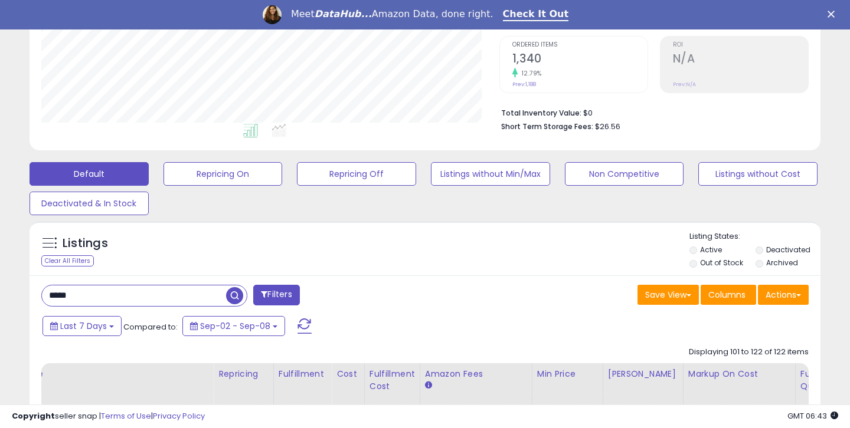
click at [79, 304] on input "*****" at bounding box center [134, 296] width 184 height 21
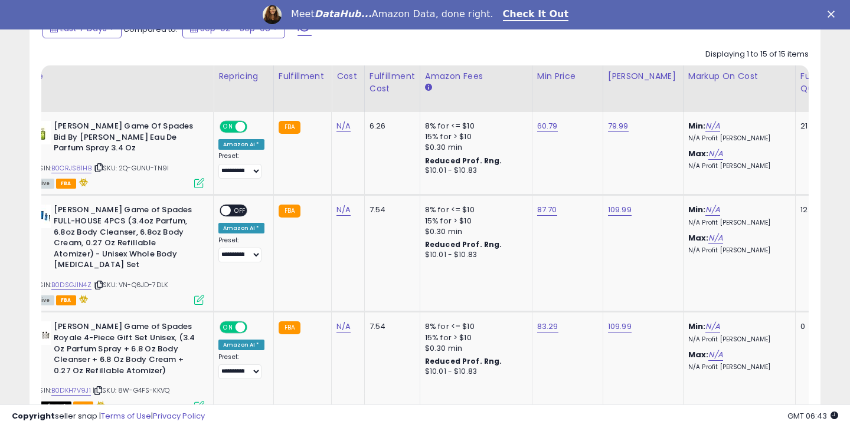
scroll to position [0, 47]
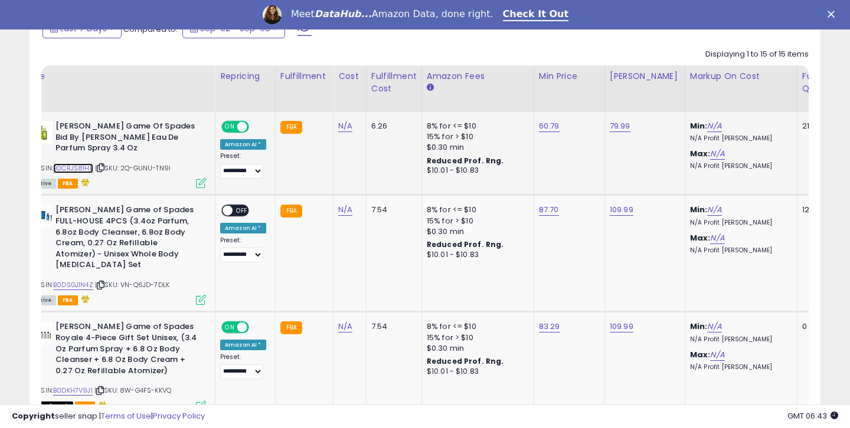
click at [90, 167] on link "B0CRJS81HB" at bounding box center [73, 168] width 40 height 10
click at [82, 280] on link "B0DSGJ1N4Z" at bounding box center [73, 285] width 40 height 10
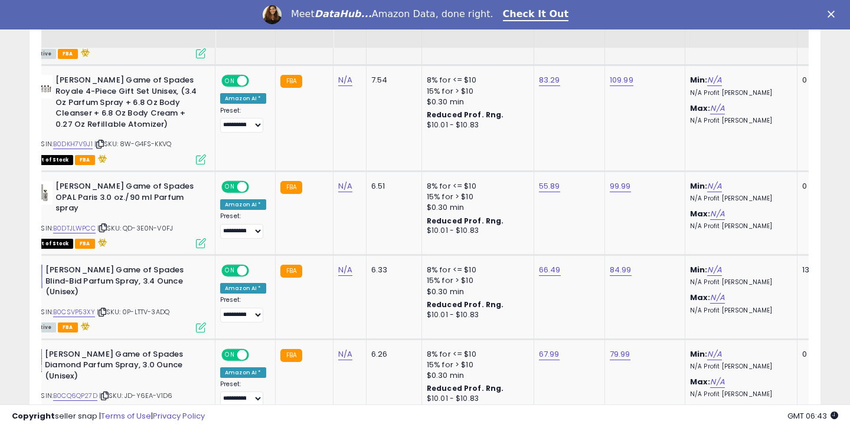
scroll to position [785, 0]
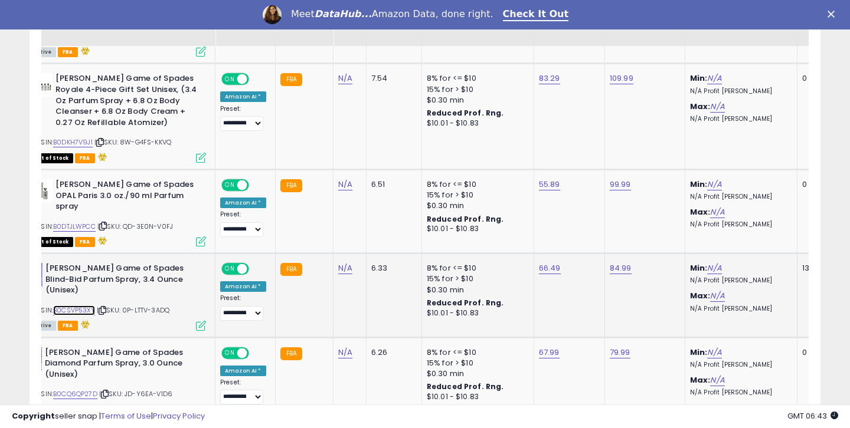
click at [88, 306] on link "B0CSVP53XY" at bounding box center [74, 311] width 42 height 10
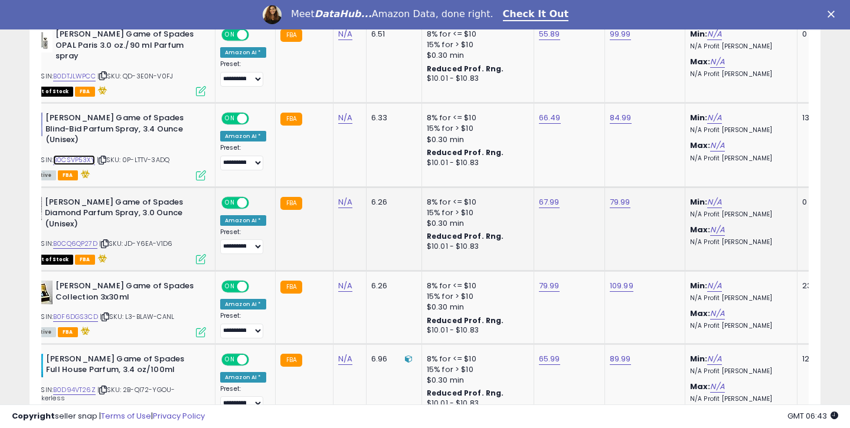
scroll to position [943, 0]
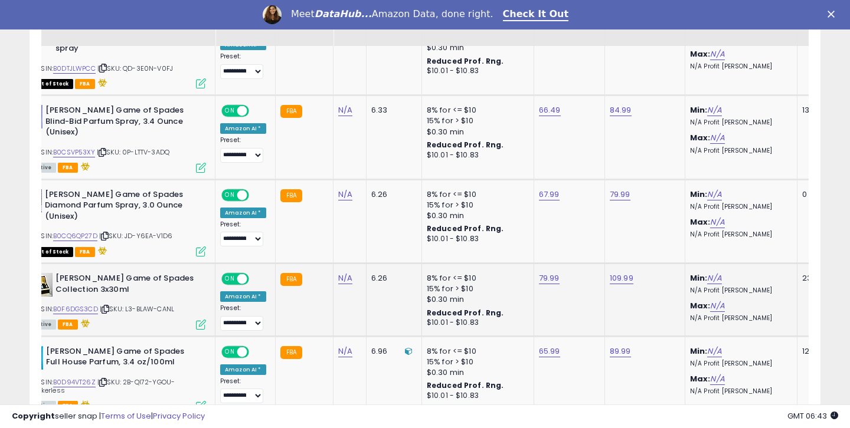
click at [94, 283] on div "ASIN: B0F6DGS3CD | SKU: L3-BLAW-CANL Active FBA" at bounding box center [117, 300] width 177 height 55
click at [92, 304] on link "B0F6DGS3CD" at bounding box center [75, 309] width 45 height 10
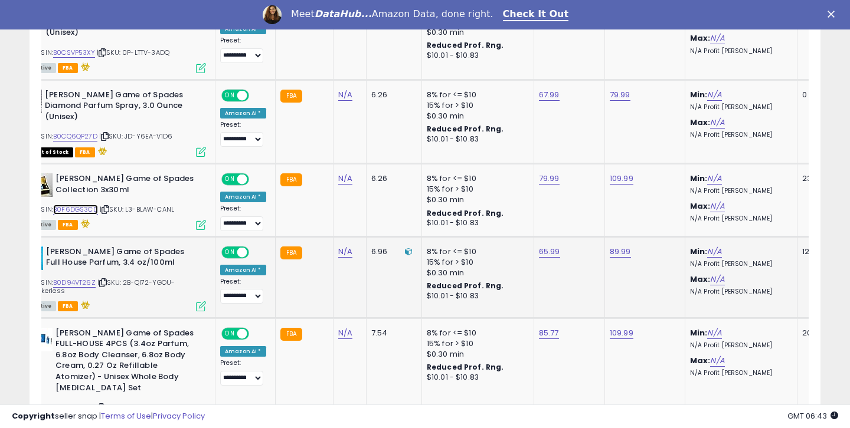
scroll to position [1067, 0]
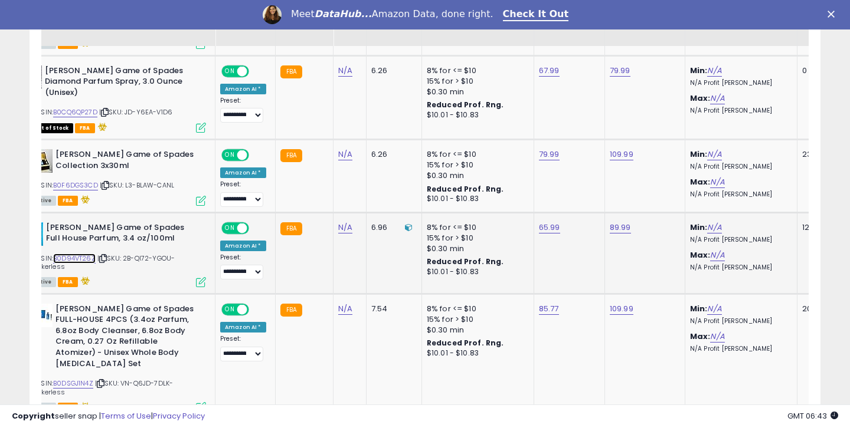
click at [82, 254] on link "B0D94VT26Z" at bounding box center [74, 259] width 42 height 10
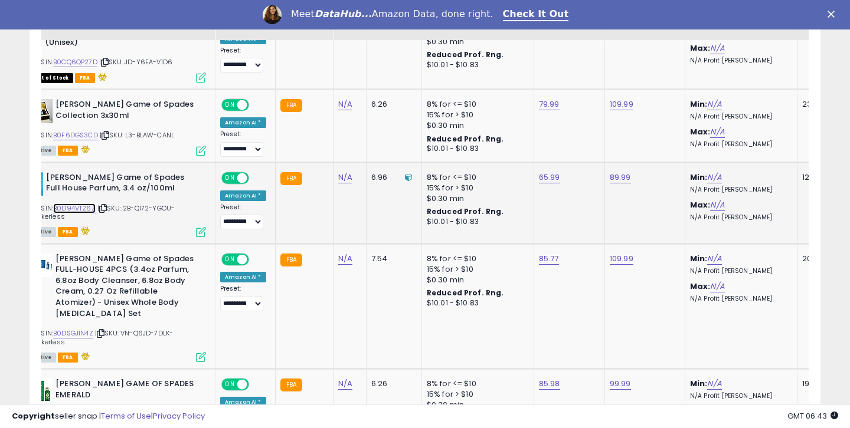
scroll to position [1122, 0]
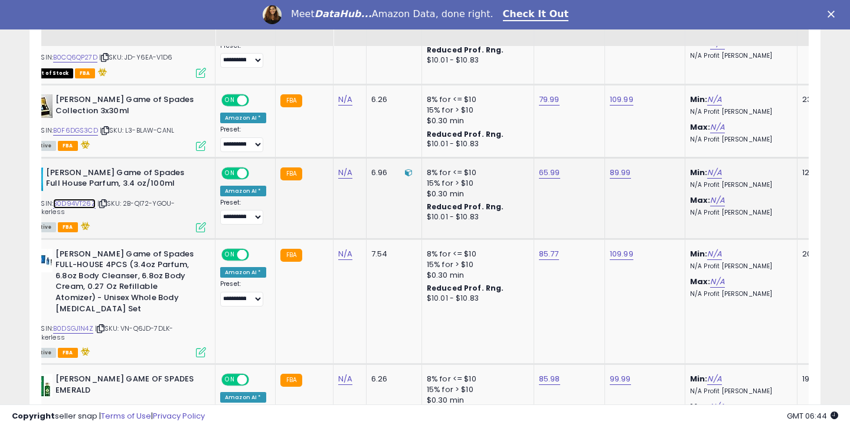
click at [89, 199] on link "B0D94VT26Z" at bounding box center [74, 204] width 42 height 10
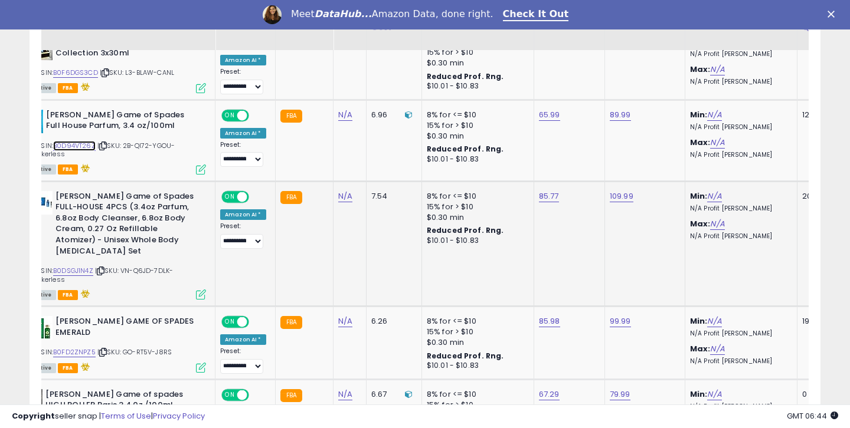
scroll to position [1184, 0]
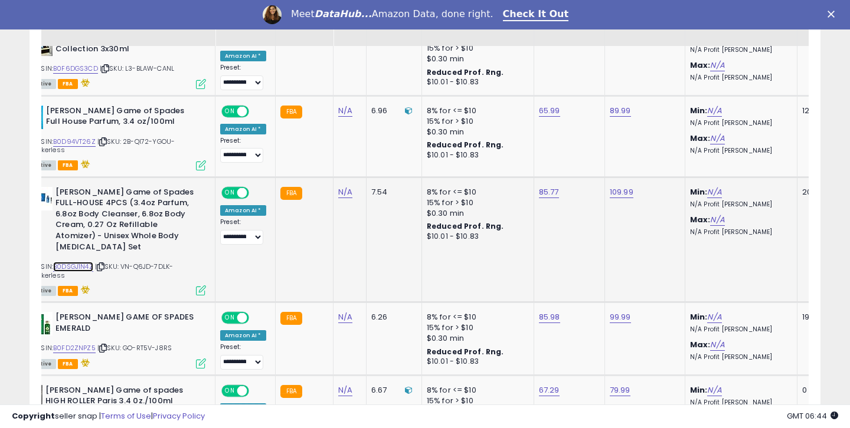
click at [87, 262] on link "B0DSGJ1N4Z" at bounding box center [73, 267] width 40 height 10
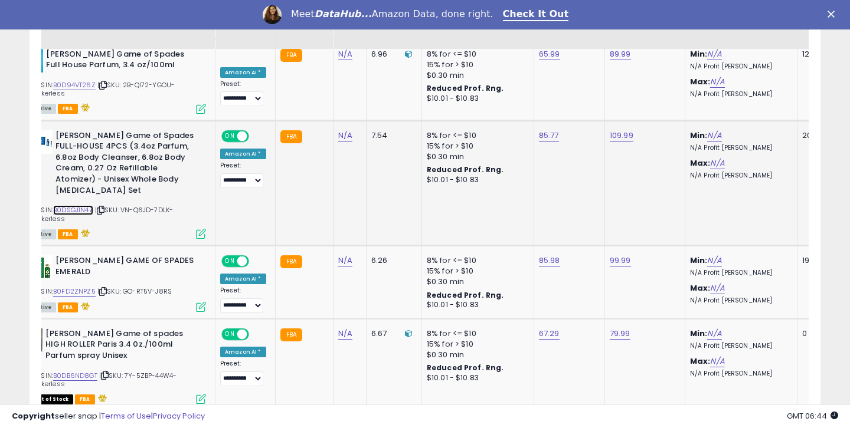
scroll to position [1244, 0]
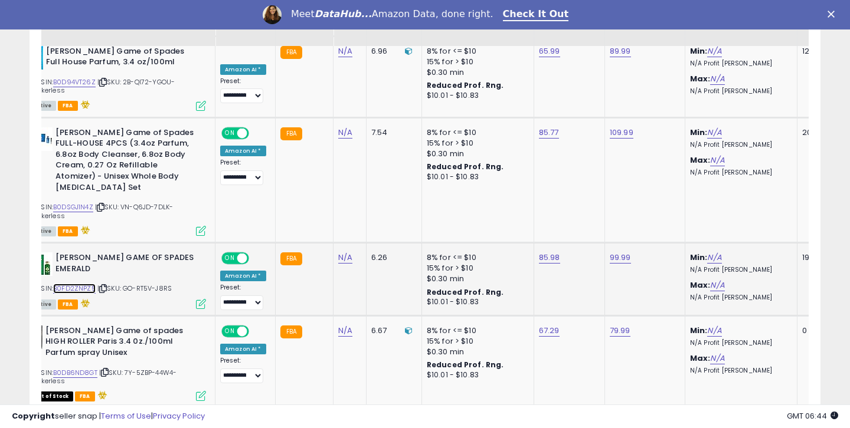
click at [86, 284] on link "B0FD2ZNPZ5" at bounding box center [74, 289] width 42 height 10
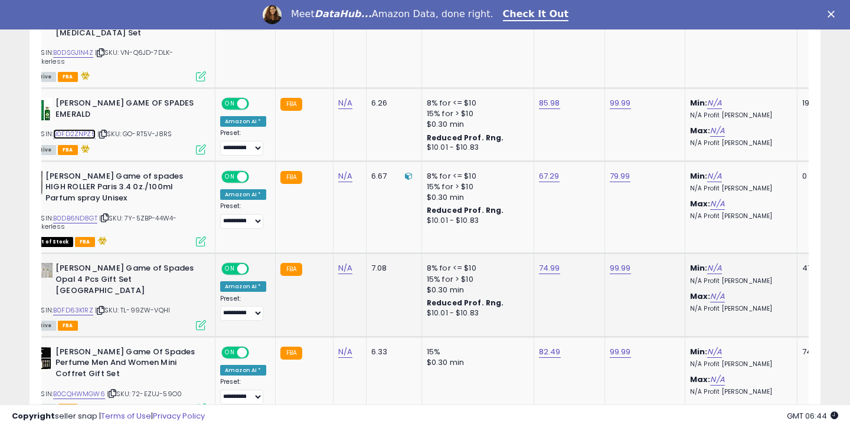
scroll to position [1430, 0]
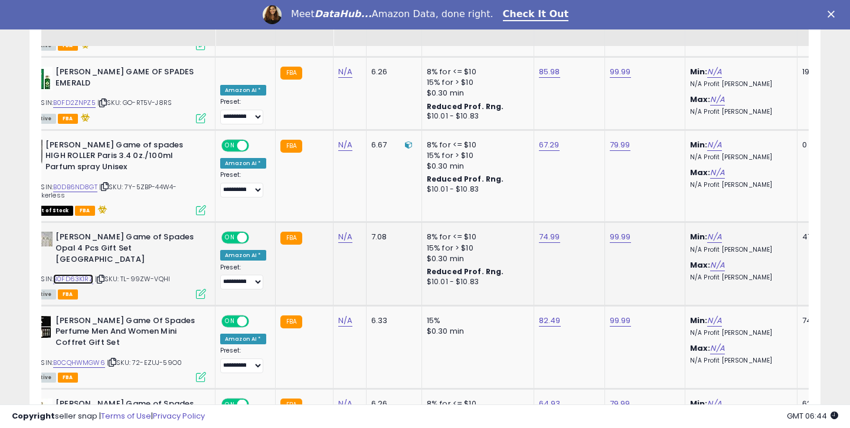
click at [66, 274] on link "B0FD63K1RZ" at bounding box center [73, 279] width 40 height 10
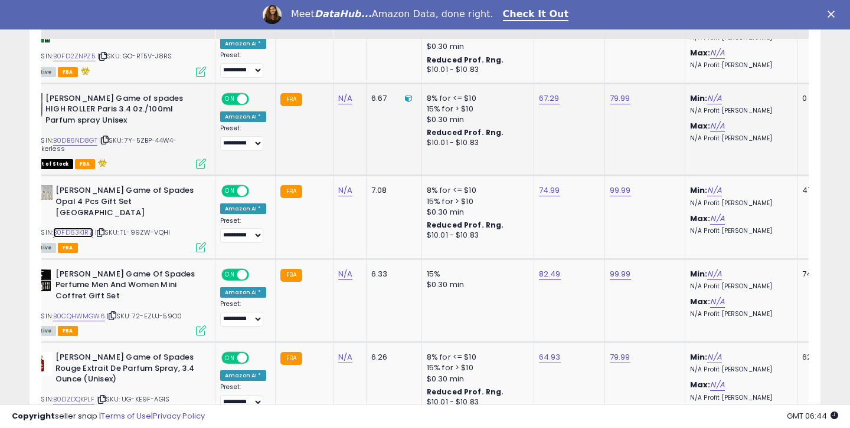
scroll to position [1492, 0]
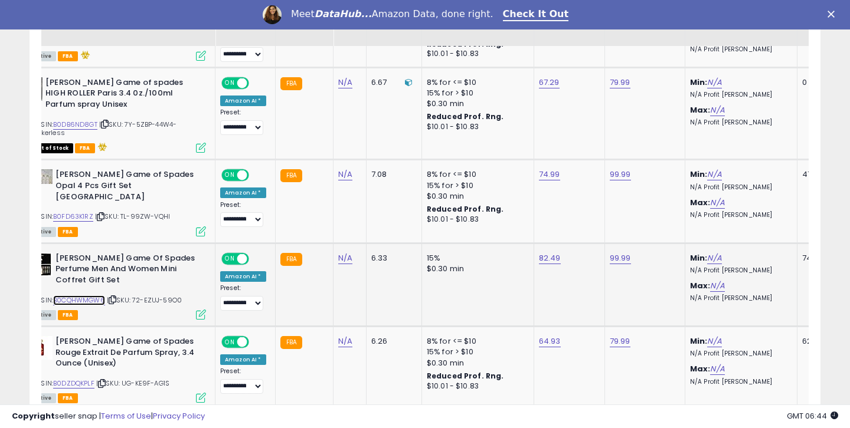
click at [74, 296] on link "B0CQHWMGW6" at bounding box center [79, 301] width 52 height 10
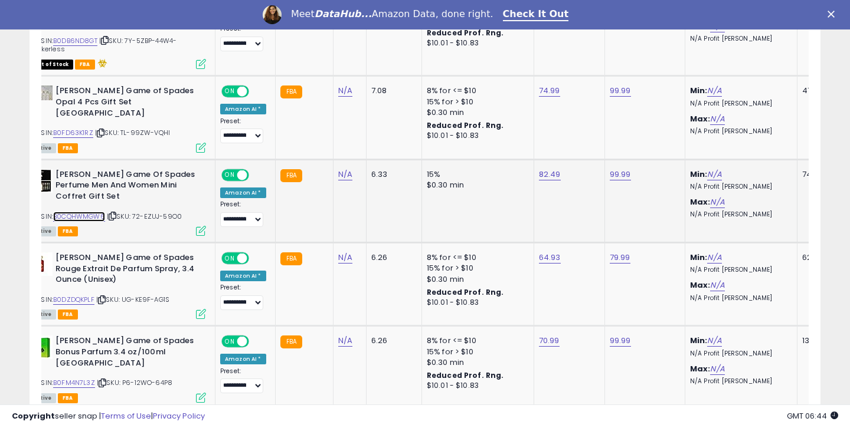
scroll to position [1583, 0]
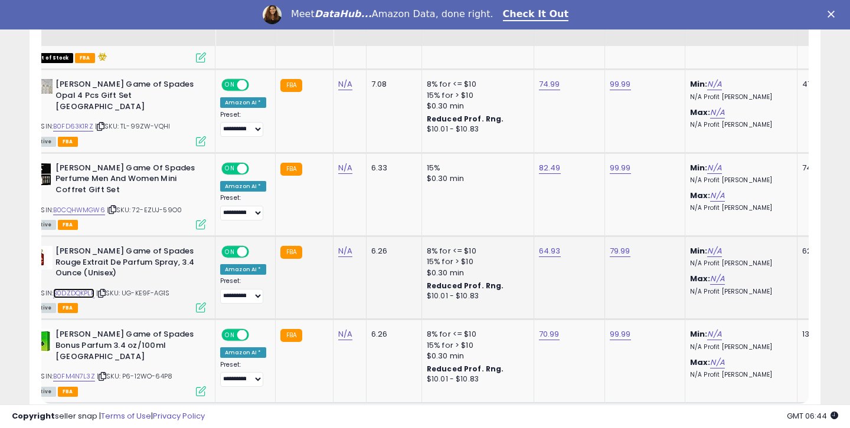
click at [78, 289] on link "B0DZDQKPLF" at bounding box center [73, 294] width 41 height 10
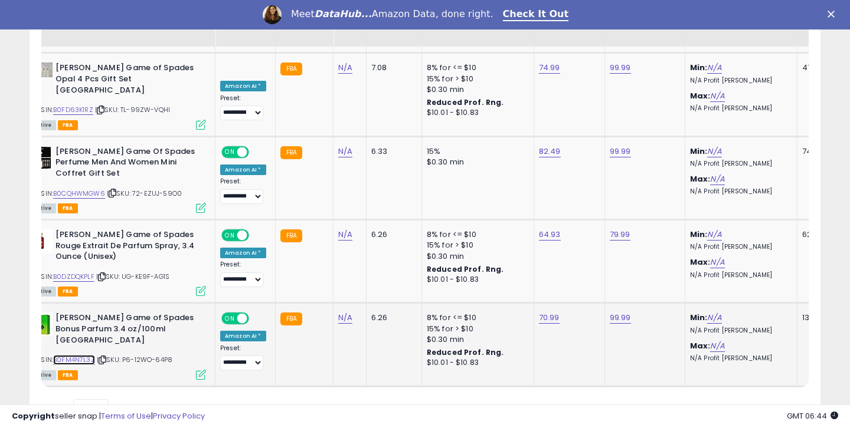
click at [77, 355] on link "B0FM4N7L3Z" at bounding box center [74, 360] width 42 height 10
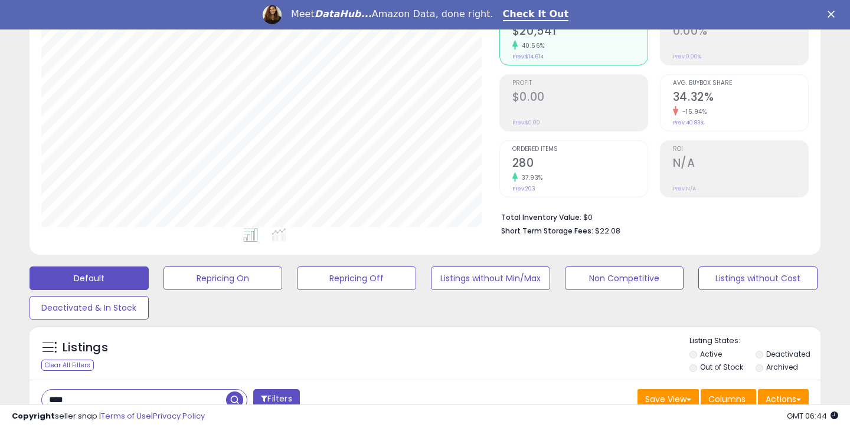
scroll to position [173, 0]
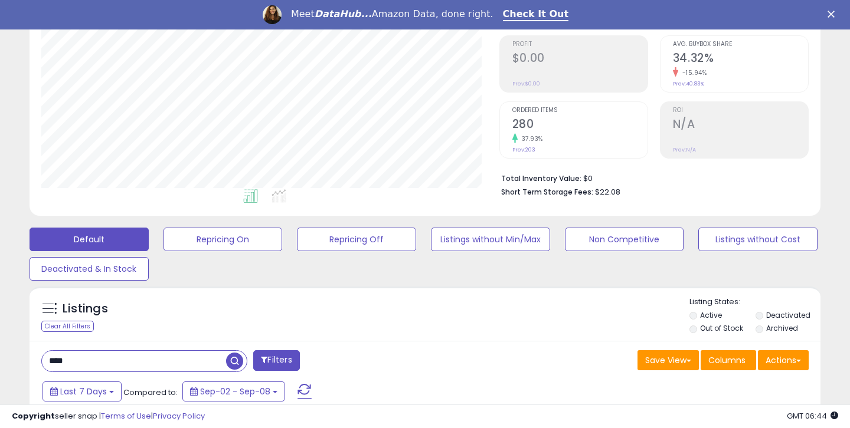
click at [83, 358] on input "****" at bounding box center [134, 361] width 184 height 21
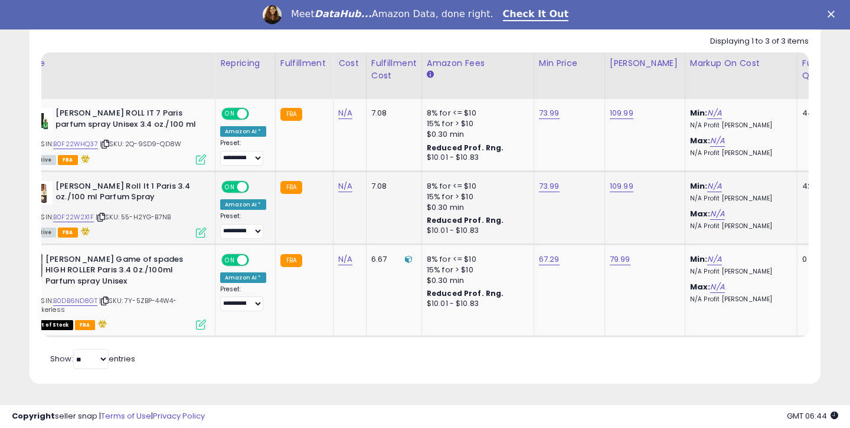
scroll to position [242, 457]
click at [88, 143] on link "B0F22WHQ37" at bounding box center [75, 144] width 45 height 10
click at [84, 215] on link "B0F22W2X1F" at bounding box center [73, 217] width 41 height 10
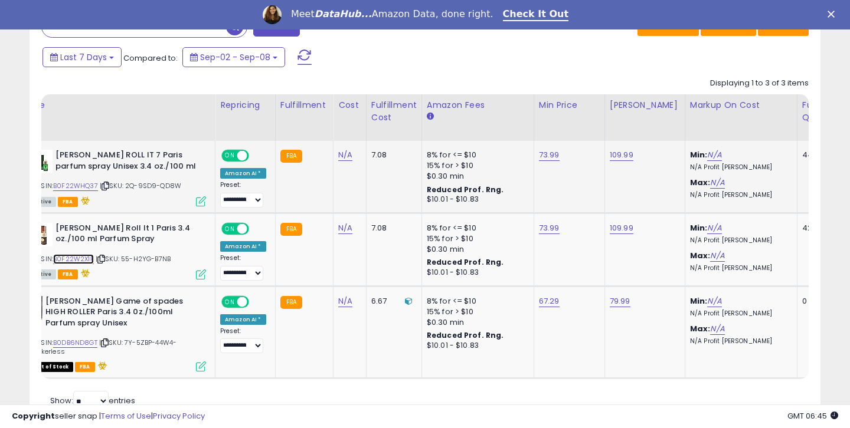
scroll to position [455, 0]
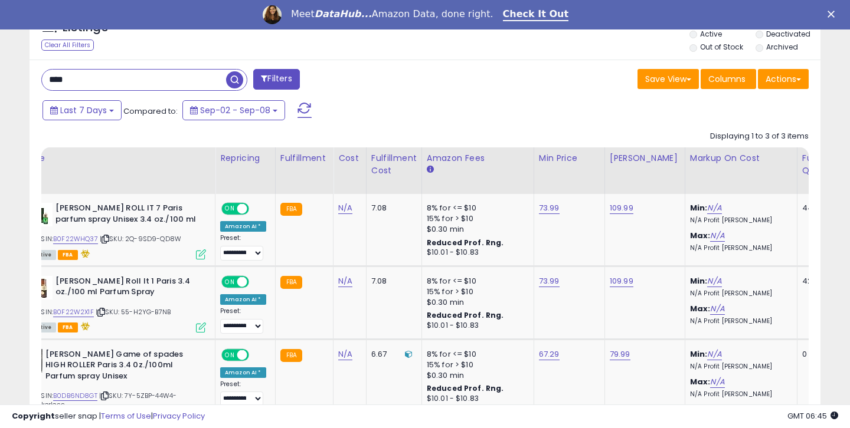
click at [112, 81] on input "****" at bounding box center [134, 80] width 184 height 21
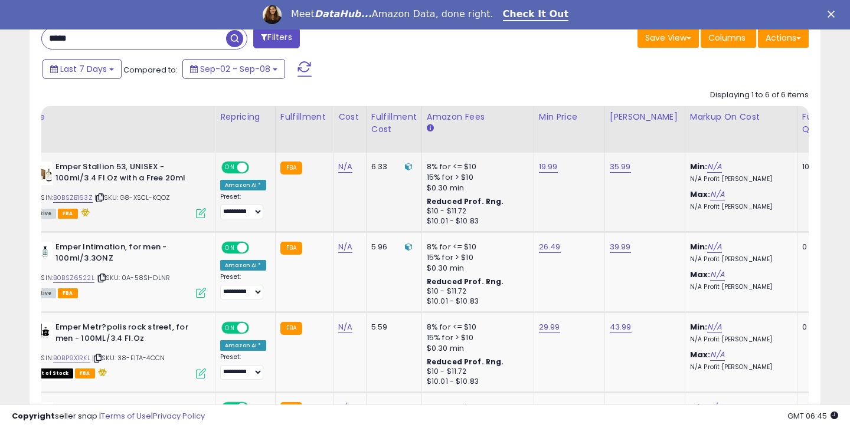
scroll to position [242, 457]
click at [70, 196] on link "B0BSZB163Z" at bounding box center [73, 198] width 40 height 10
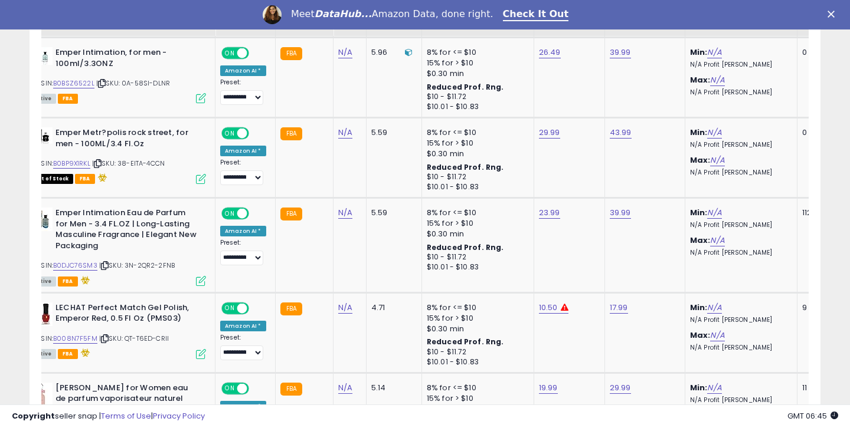
scroll to position [698, 0]
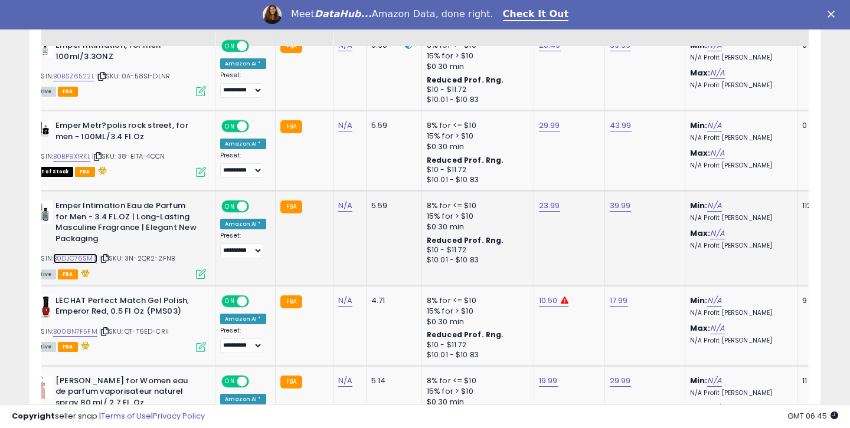
click at [74, 258] on link "B0DJC76SM3" at bounding box center [75, 259] width 44 height 10
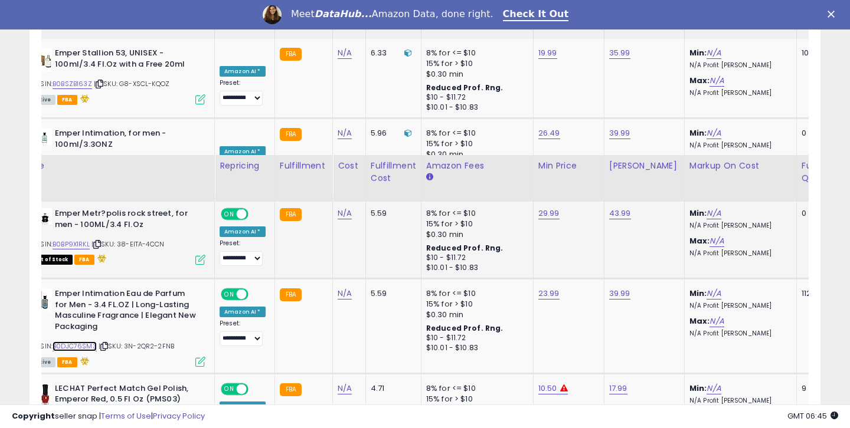
scroll to position [812, 0]
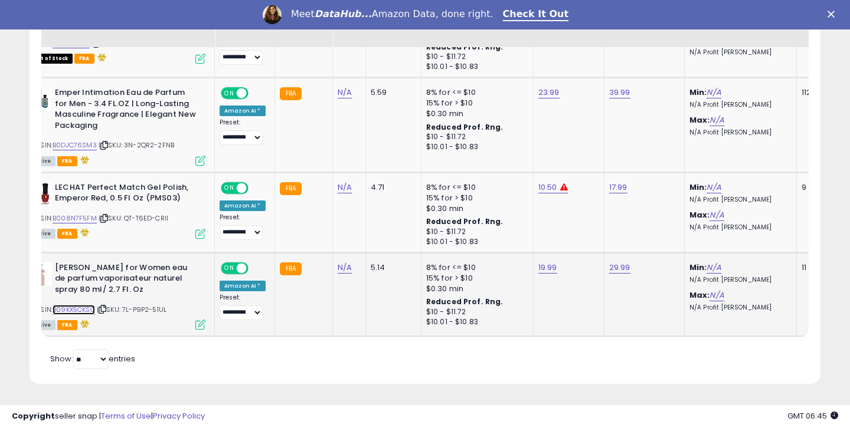
click at [85, 310] on link "B09KX5CKSQ" at bounding box center [74, 310] width 42 height 10
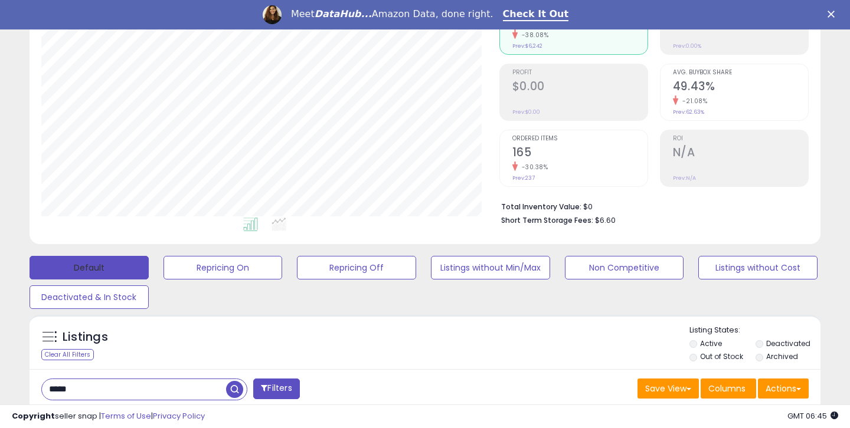
scroll to position [159, 0]
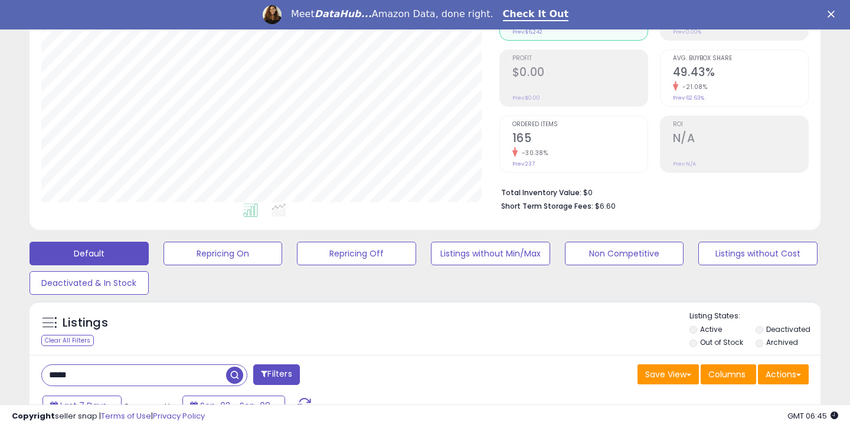
click at [74, 376] on input "*****" at bounding box center [134, 375] width 184 height 21
type input "******"
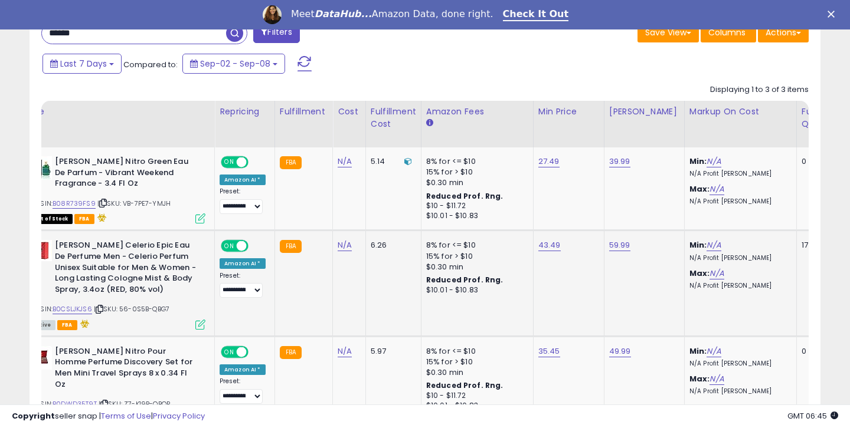
scroll to position [540, 0]
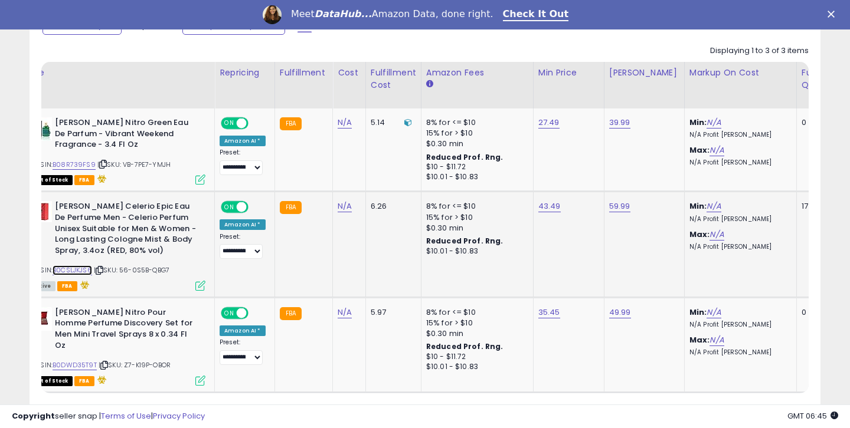
click at [63, 271] on link "B0CSLJKJS6" at bounding box center [73, 271] width 40 height 10
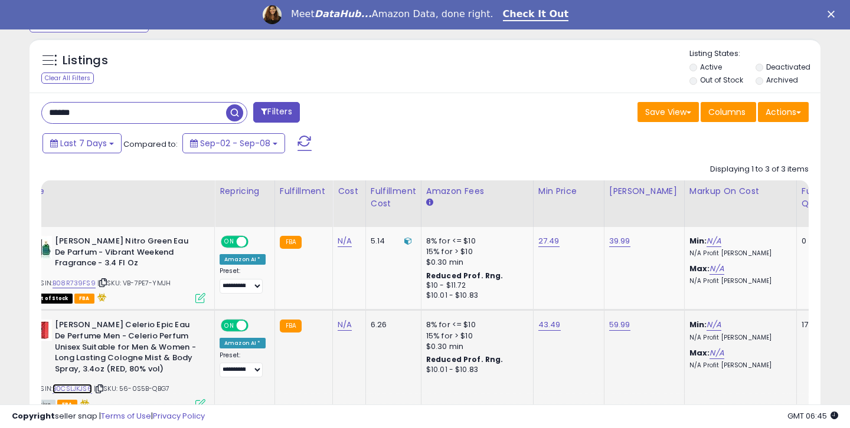
scroll to position [359, 0]
